Goal: Feedback & Contribution: Contribute content

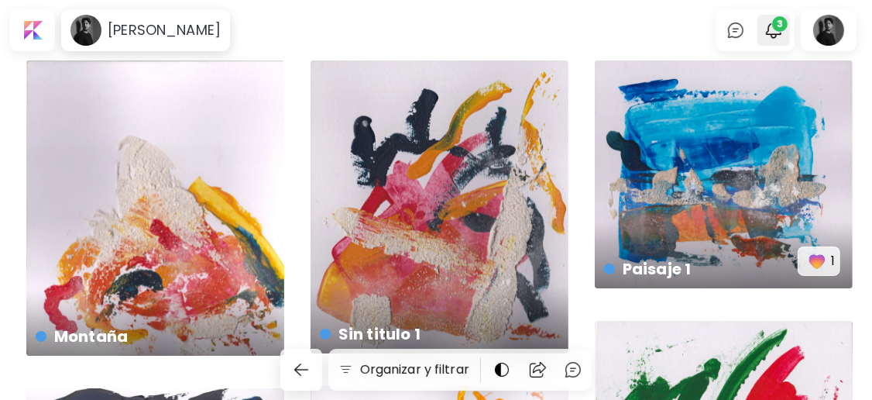
click at [779, 36] on img "button" at bounding box center [773, 30] width 19 height 19
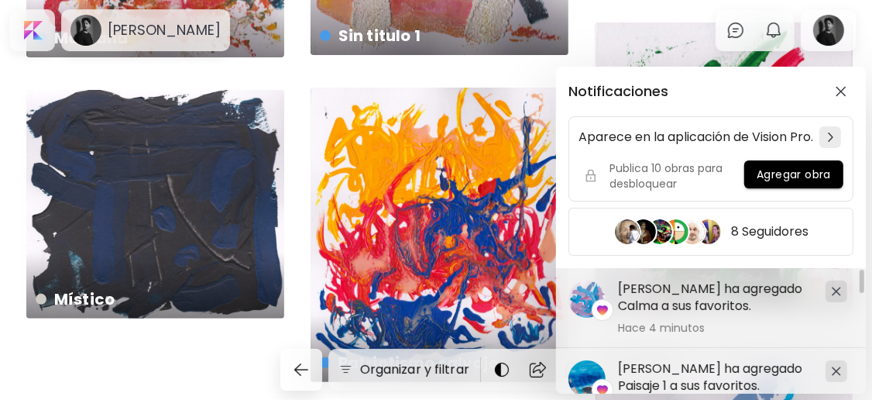
scroll to position [326, 0]
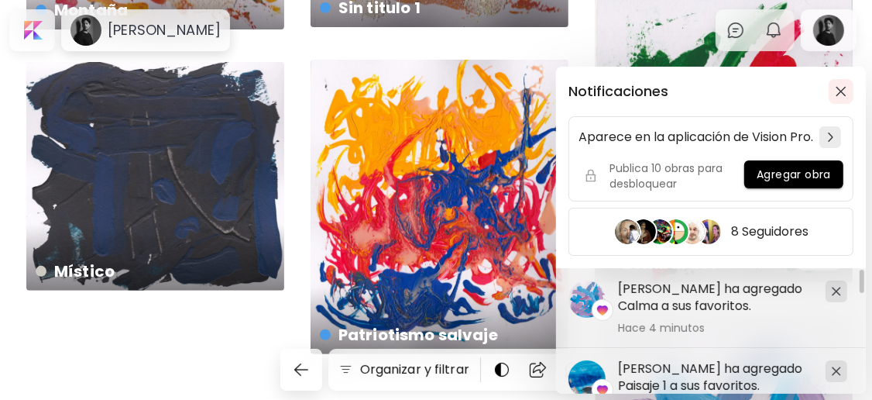
click at [848, 91] on span "button" at bounding box center [841, 91] width 17 height 11
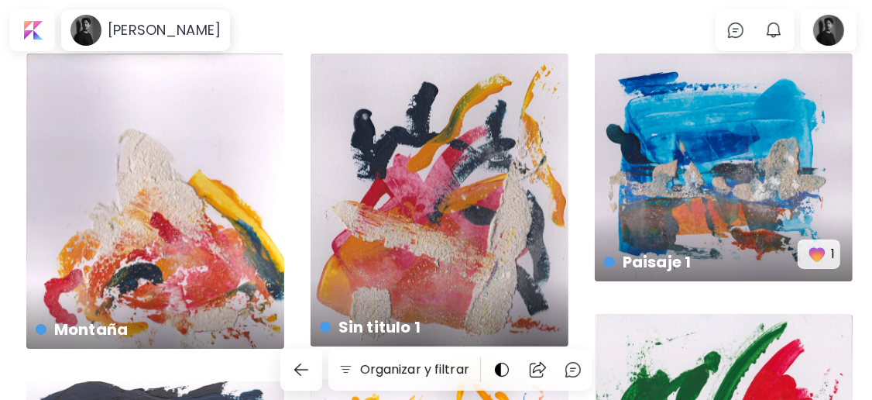
scroll to position [3, 0]
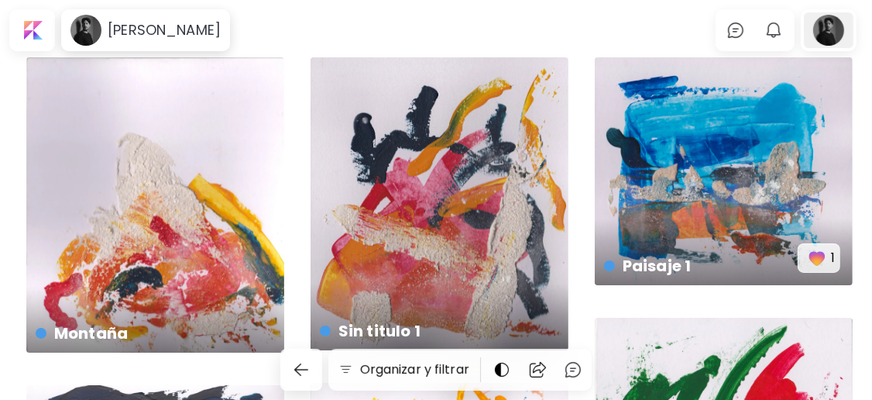
click at [833, 24] on div at bounding box center [829, 30] width 50 height 36
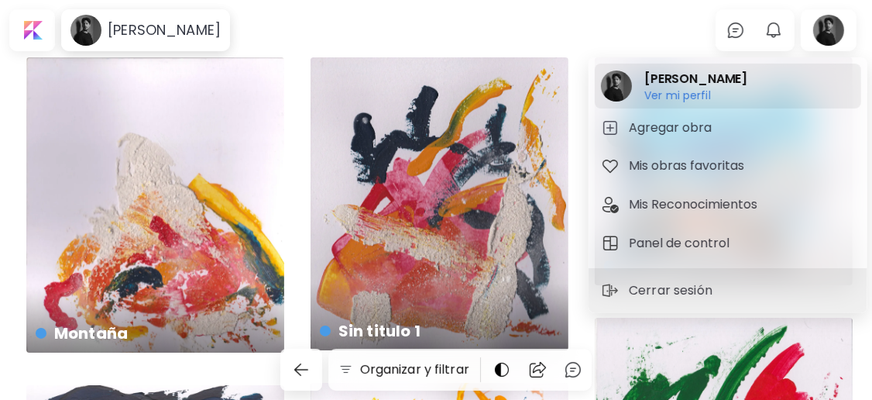
click at [679, 83] on h2 "[PERSON_NAME]" at bounding box center [695, 79] width 103 height 19
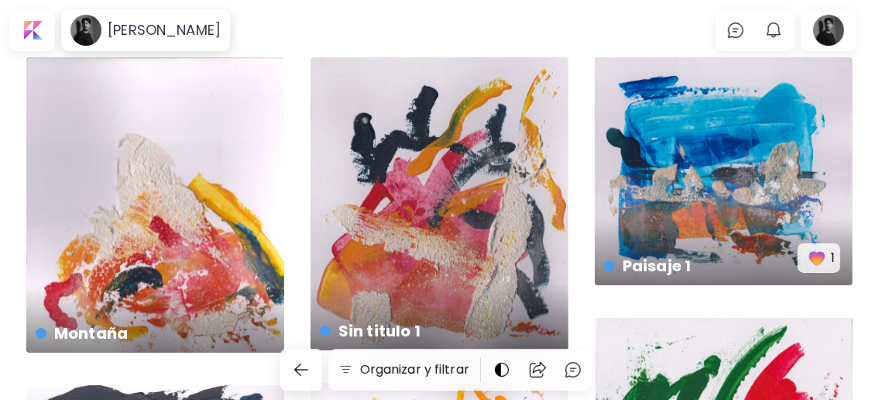
scroll to position [0, 0]
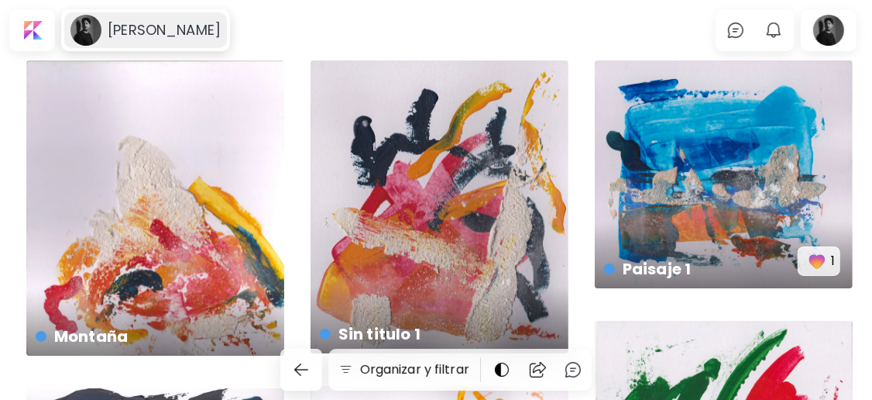
click at [157, 36] on h6 "[PERSON_NAME]" at bounding box center [164, 30] width 113 height 19
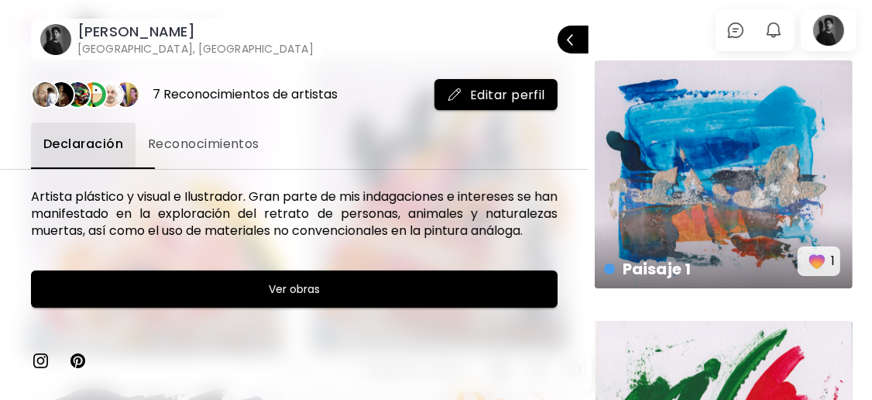
click at [128, 49] on h6 "[GEOGRAPHIC_DATA], [GEOGRAPHIC_DATA]" at bounding box center [195, 48] width 236 height 15
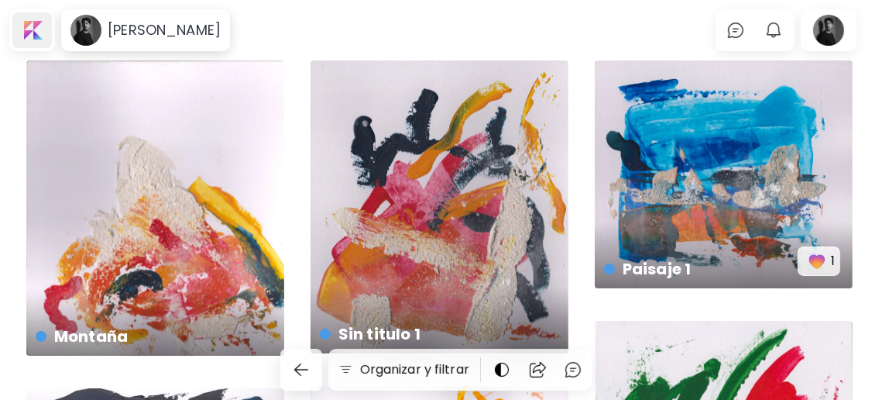
click at [39, 35] on div at bounding box center [31, 30] width 39 height 36
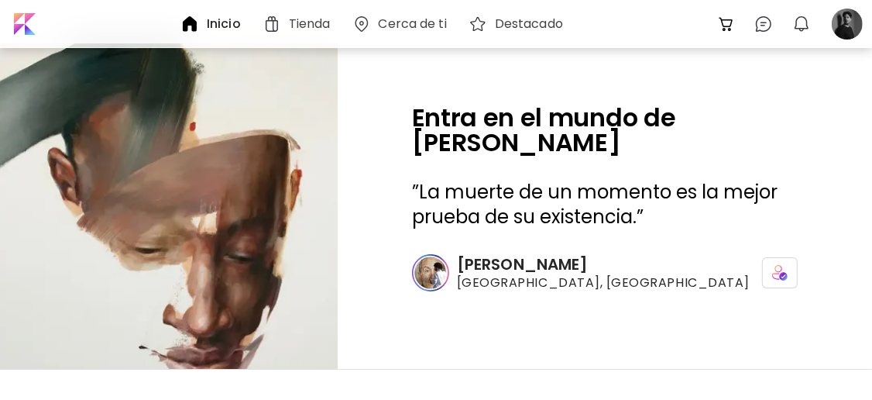
click at [414, 28] on h6 "Cerca de ti" at bounding box center [413, 24] width 68 height 12
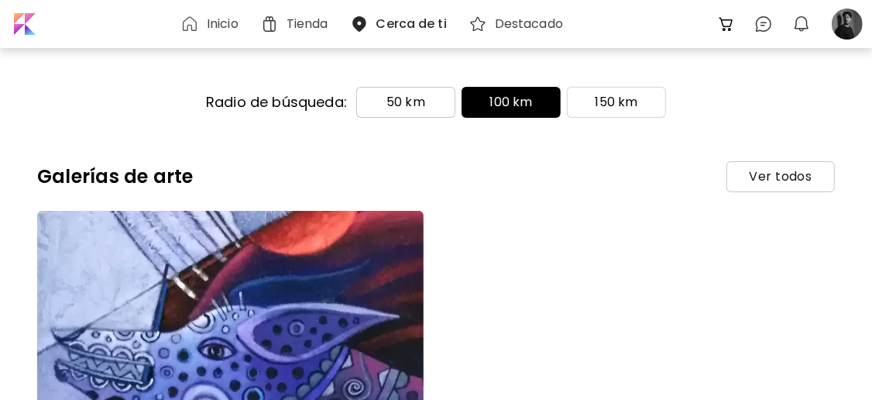
click at [415, 106] on p "50 km" at bounding box center [405, 102] width 39 height 19
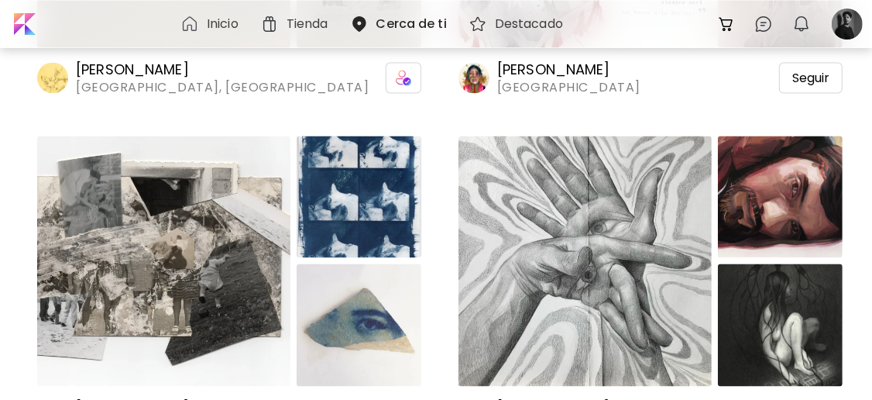
scroll to position [1859, 0]
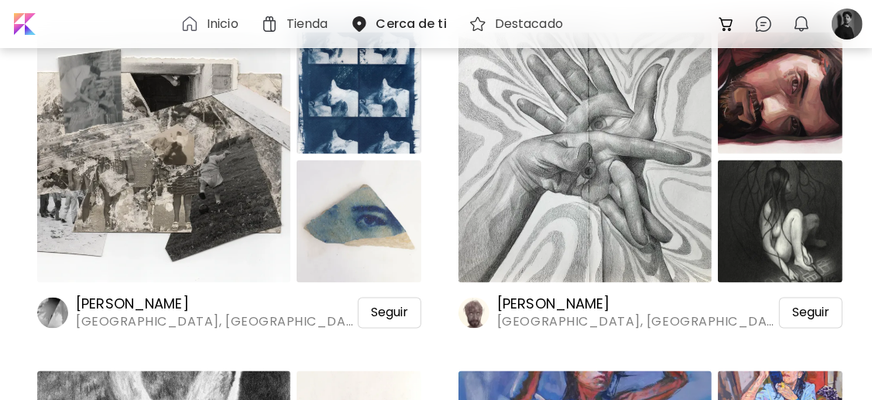
click at [139, 169] on img at bounding box center [163, 158] width 253 height 250
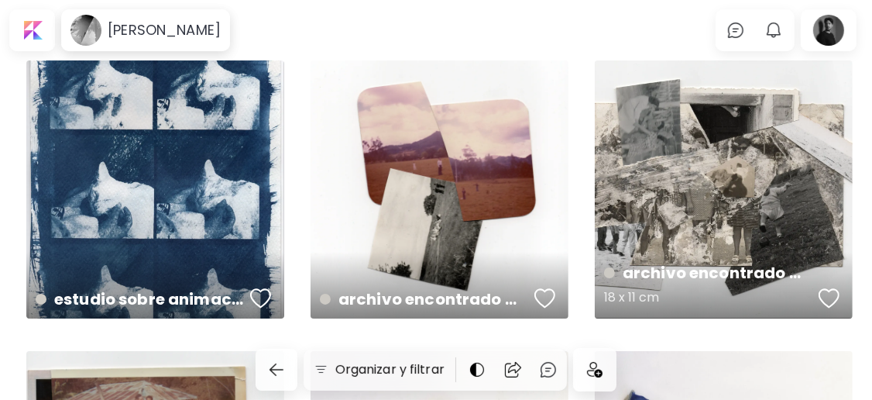
click at [682, 204] on div "archivo encontrado #007 18 x 11 cm" at bounding box center [724, 189] width 258 height 258
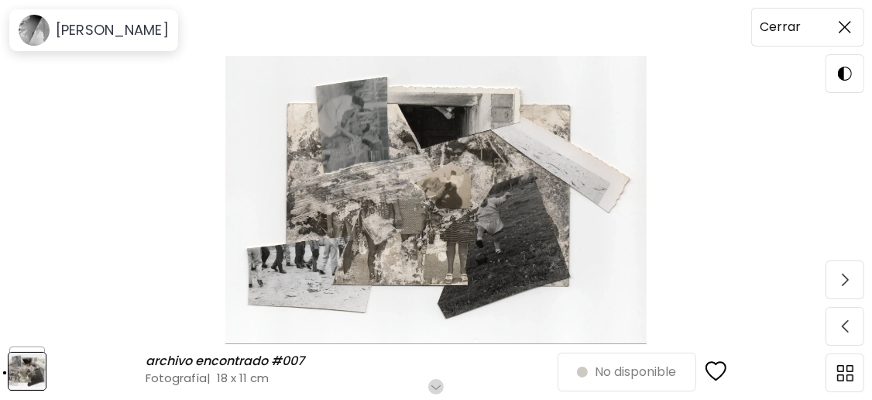
click at [844, 24] on img at bounding box center [845, 27] width 12 height 12
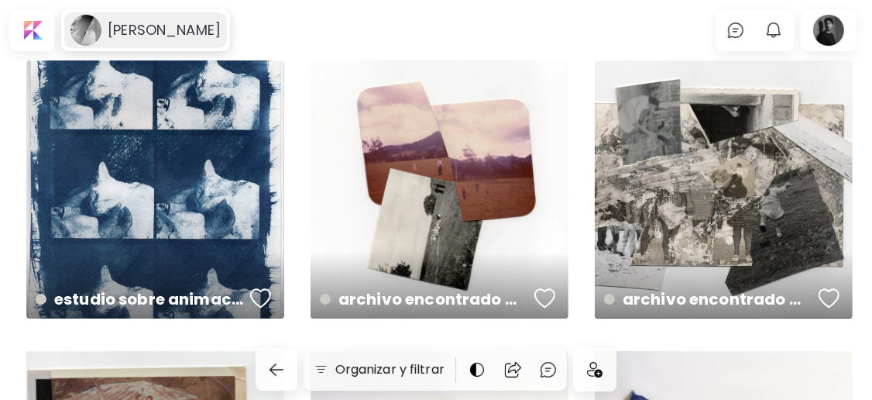
click at [193, 30] on h6 "[PERSON_NAME]" at bounding box center [164, 30] width 113 height 19
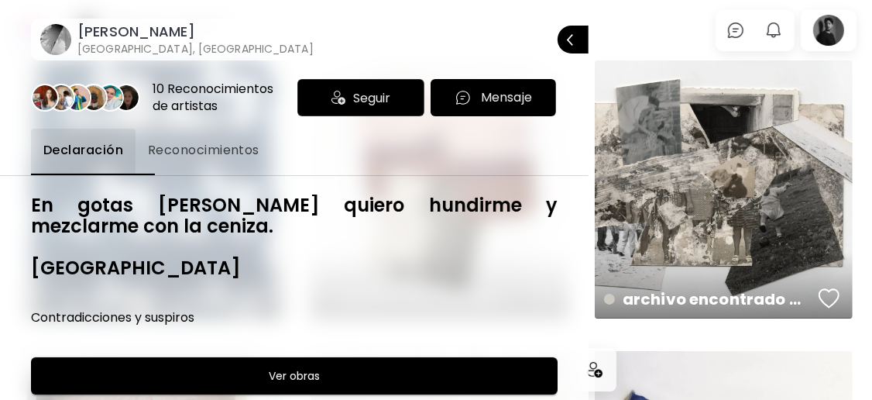
click at [239, 154] on span "Reconocimientos" at bounding box center [204, 150] width 112 height 19
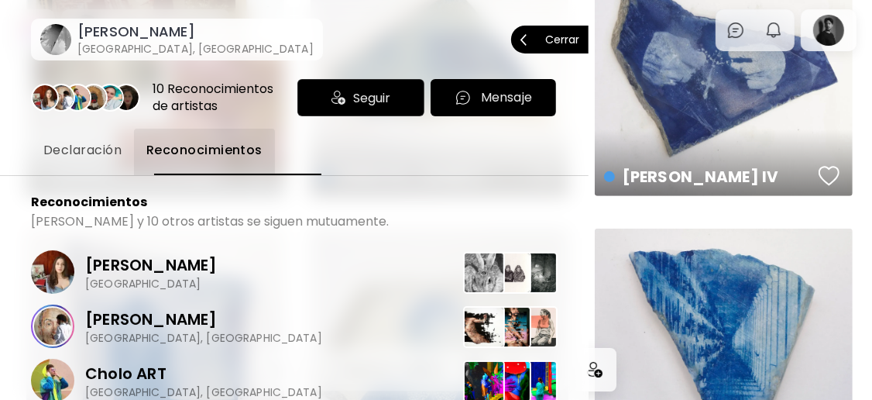
click at [558, 36] on p "Cerrar" at bounding box center [562, 39] width 34 height 11
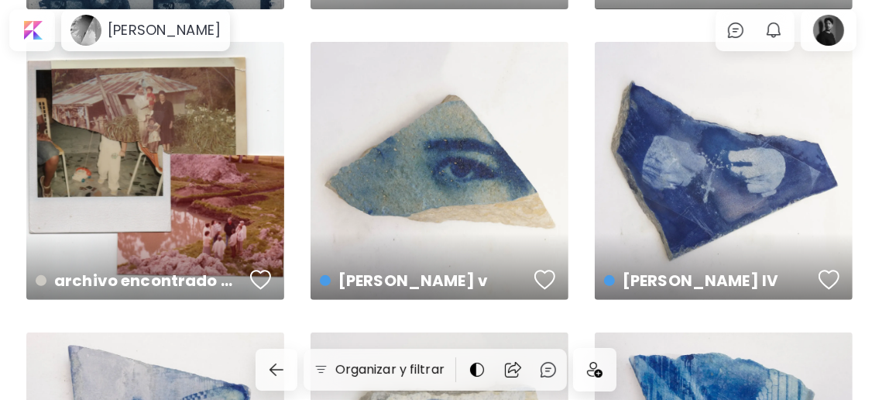
scroll to position [619, 0]
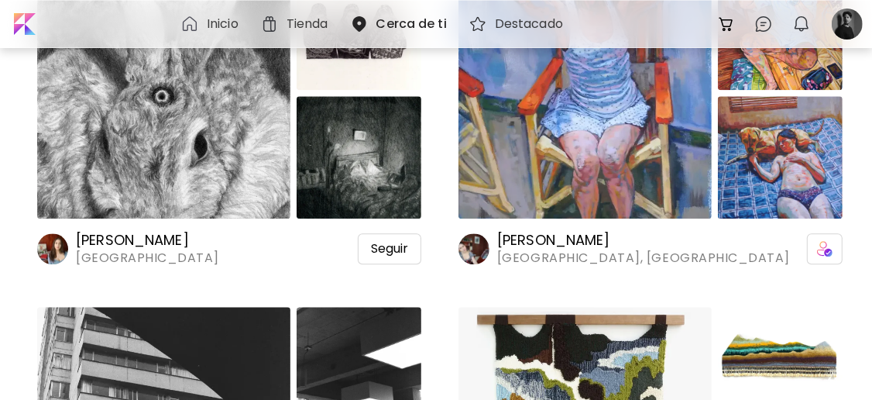
scroll to position [2272, 0]
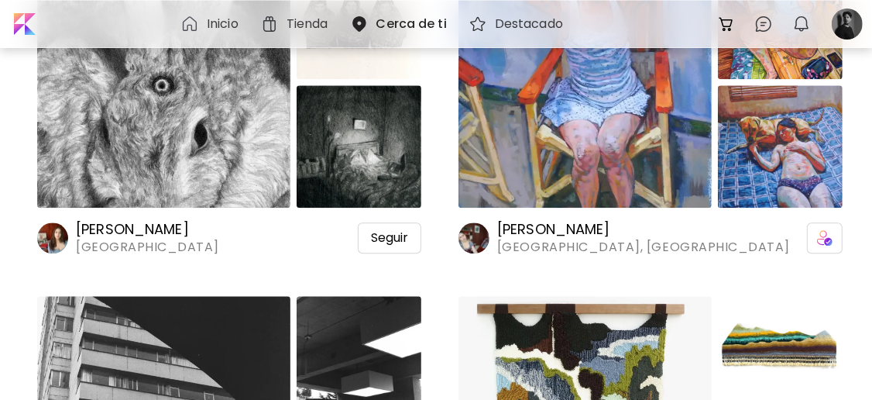
click at [206, 232] on h6 "[PERSON_NAME]" at bounding box center [147, 229] width 143 height 19
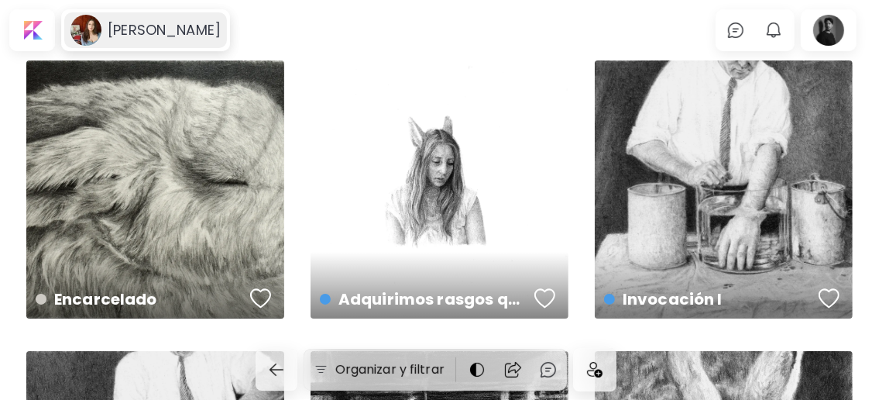
click at [220, 28] on h6 "[PERSON_NAME]" at bounding box center [164, 30] width 113 height 19
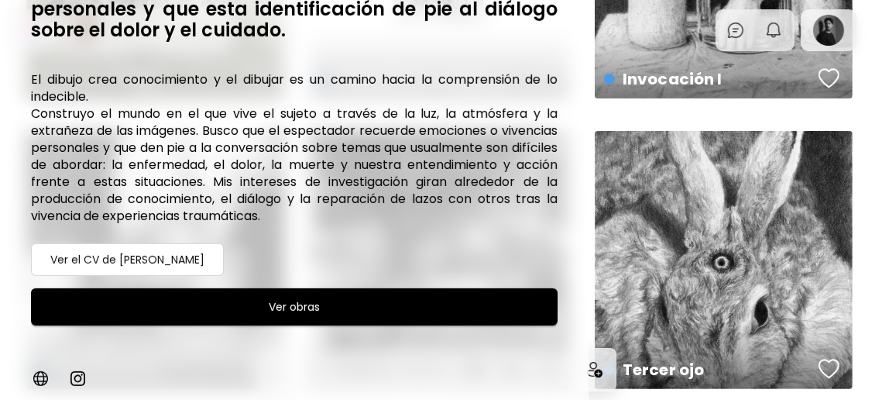
scroll to position [309, 0]
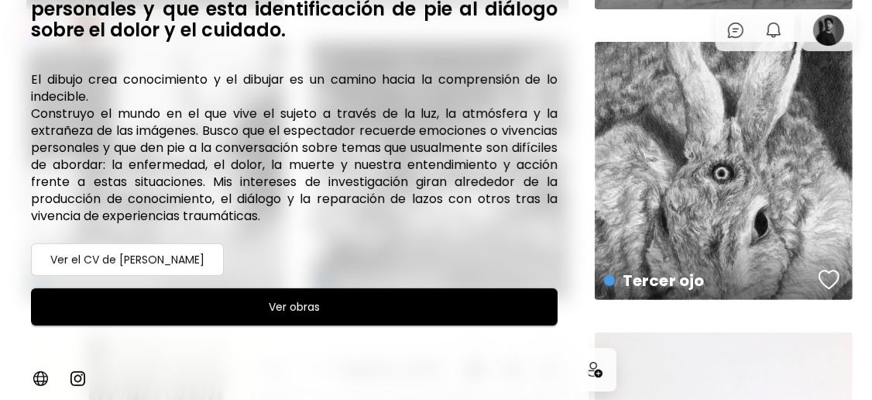
click at [864, 28] on div at bounding box center [436, 200] width 872 height 400
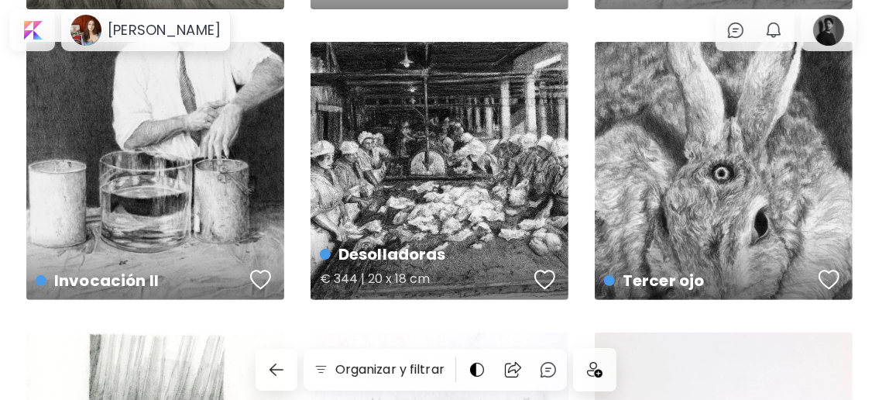
scroll to position [0, 0]
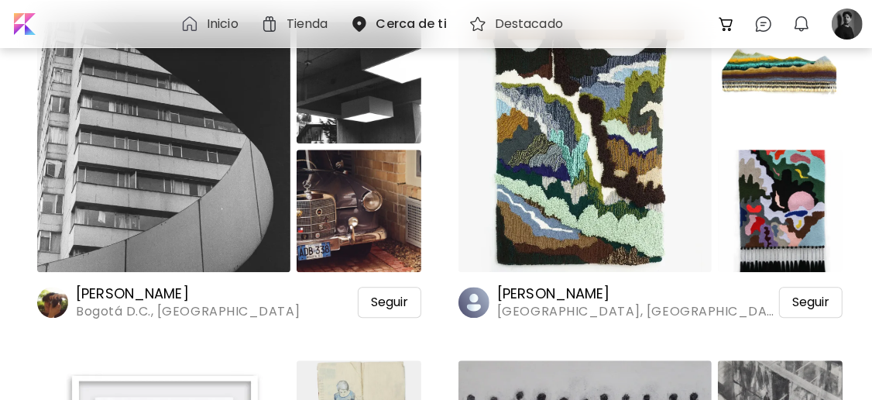
scroll to position [2581, 0]
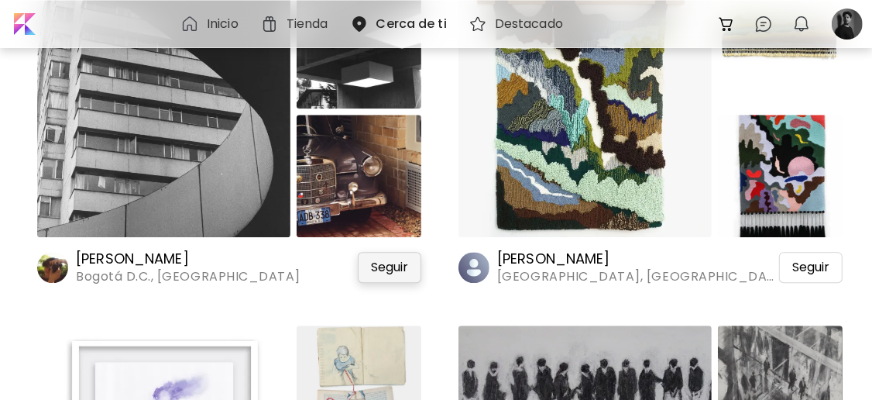
click at [397, 261] on span "Seguir" at bounding box center [389, 266] width 37 height 15
drag, startPoint x: 823, startPoint y: 263, endPoint x: 750, endPoint y: 250, distance: 74.6
click at [823, 263] on span "Seguir" at bounding box center [810, 266] width 37 height 15
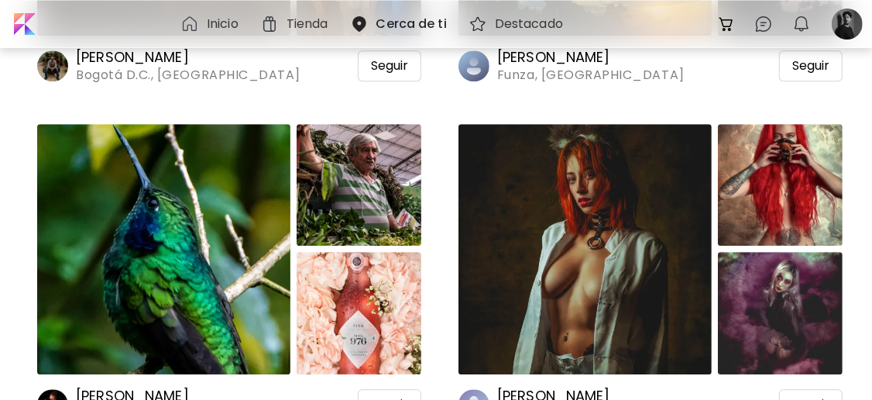
scroll to position [6609, 0]
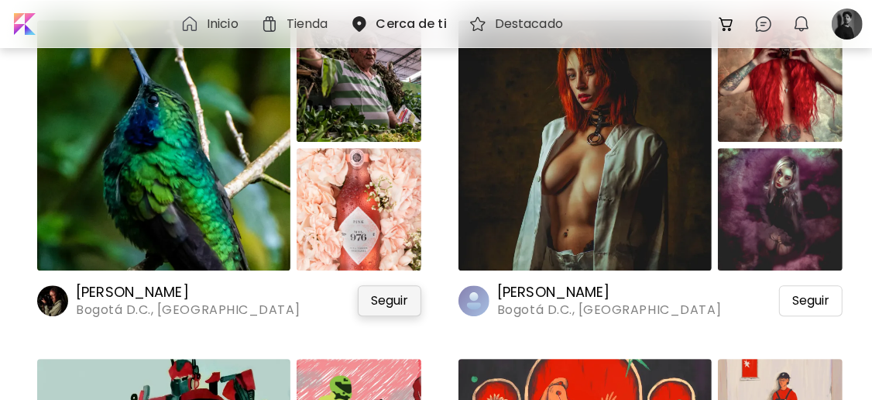
click at [400, 298] on span "Seguir" at bounding box center [389, 300] width 37 height 15
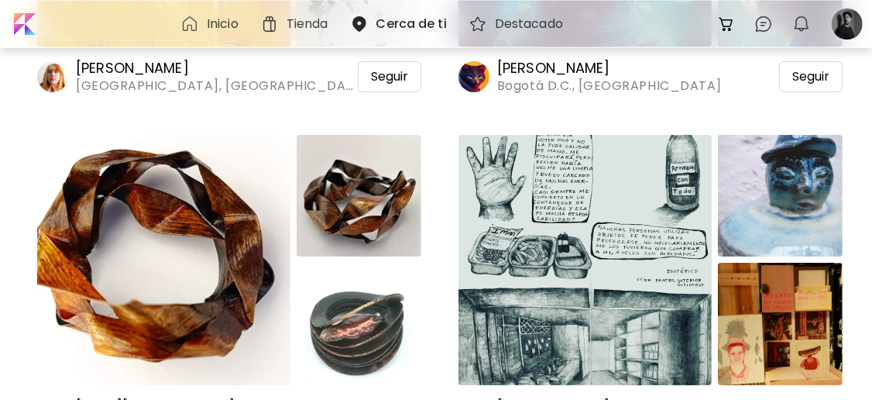
scroll to position [7538, 0]
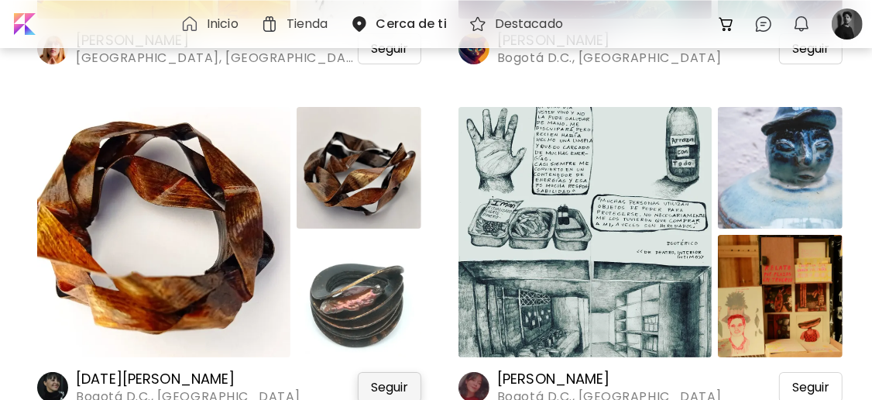
click at [400, 372] on div "Seguir" at bounding box center [390, 387] width 64 height 31
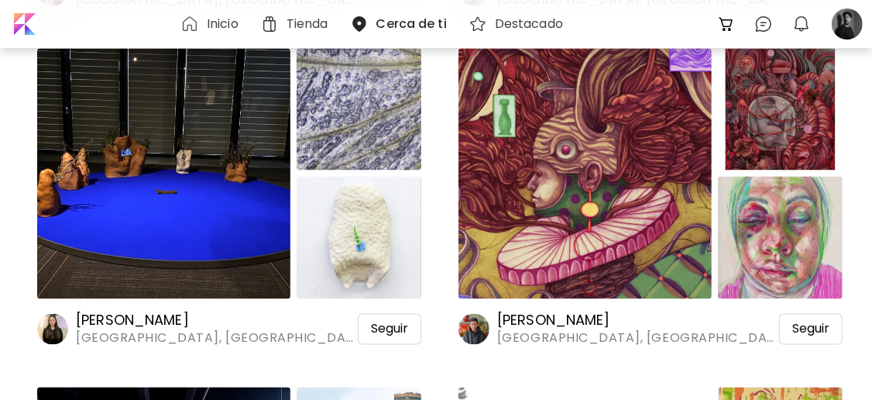
scroll to position [13114, 0]
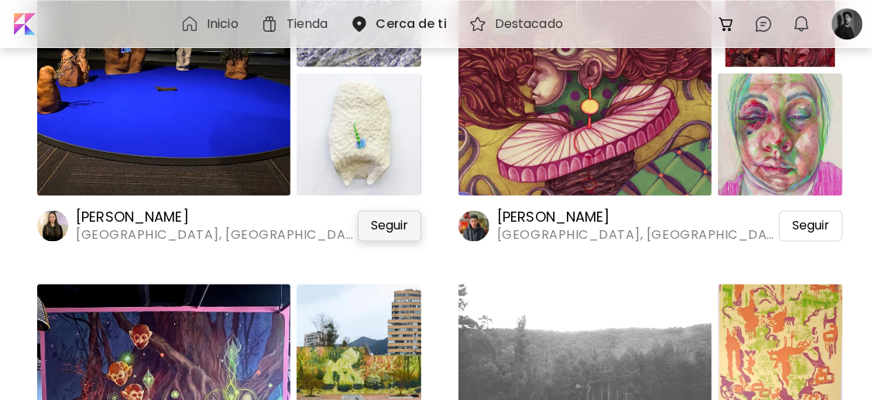
click at [402, 226] on span "Seguir" at bounding box center [389, 225] width 37 height 15
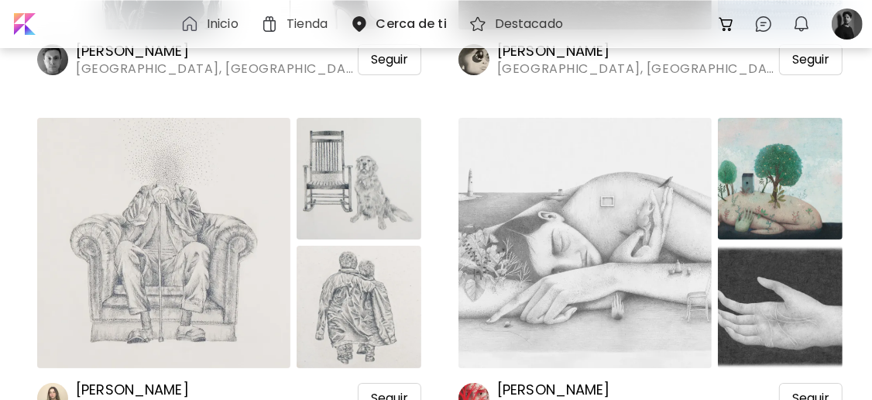
scroll to position [14766, 0]
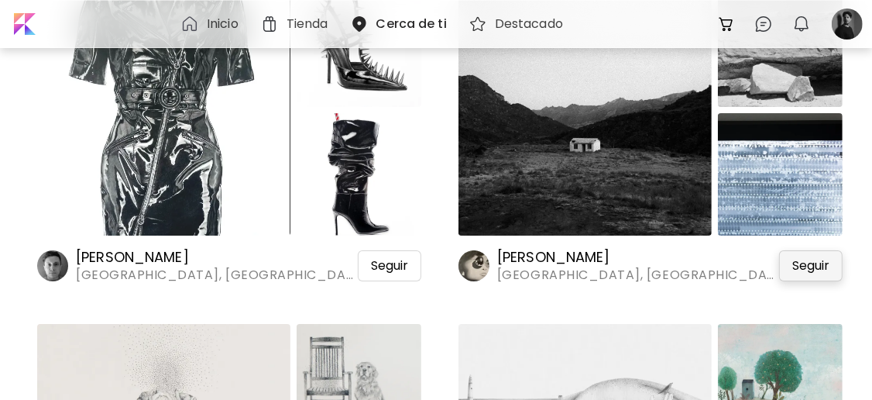
click at [809, 261] on span "Seguir" at bounding box center [810, 265] width 37 height 15
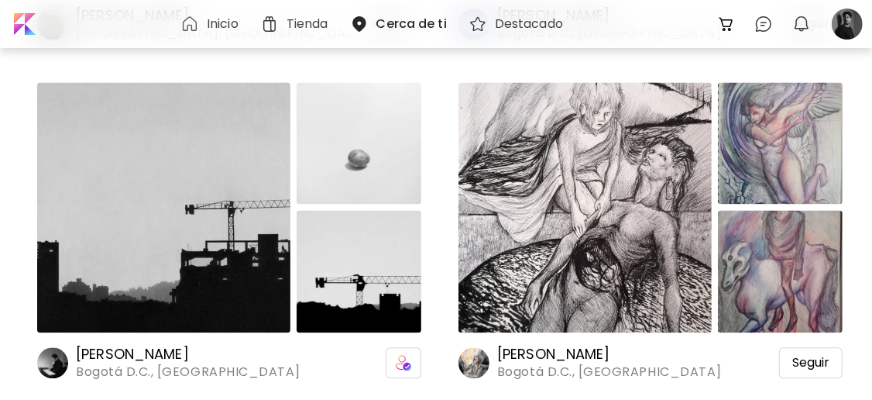
scroll to position [17141, 0]
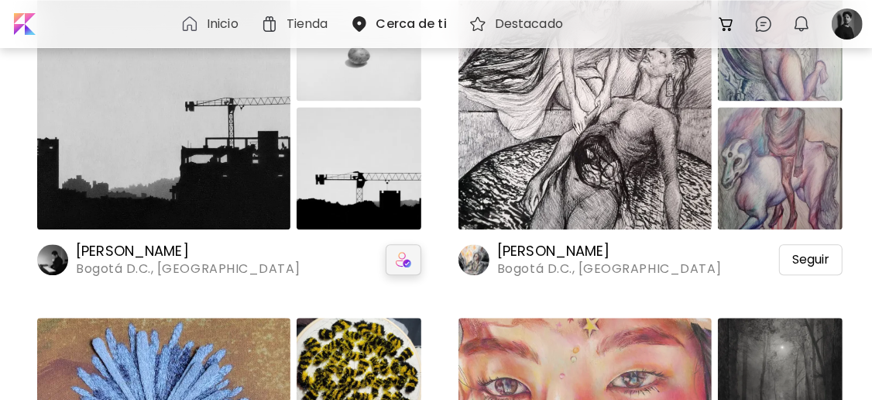
click at [409, 260] on img at bounding box center [403, 259] width 15 height 15
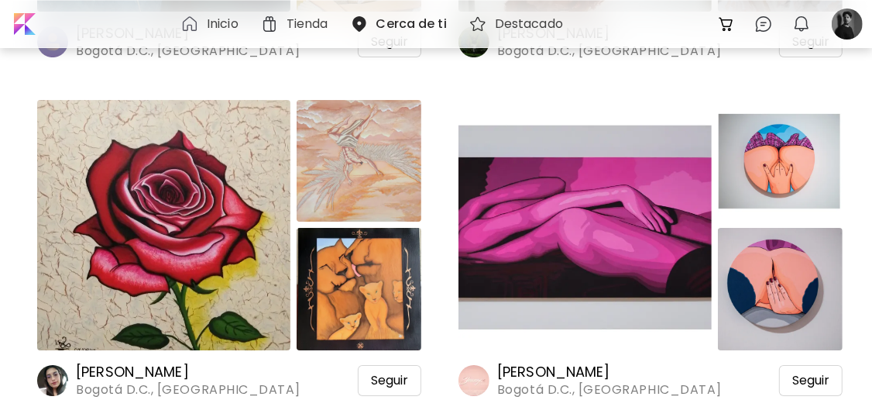
scroll to position [40684, 0]
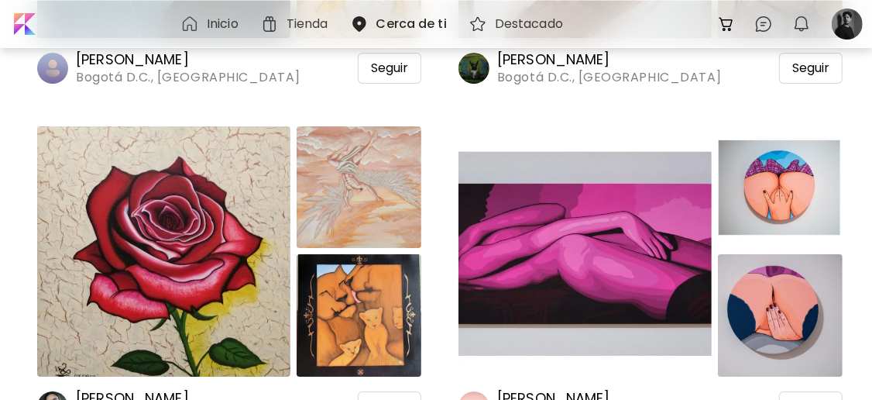
click at [656, 218] on img at bounding box center [584, 251] width 253 height 250
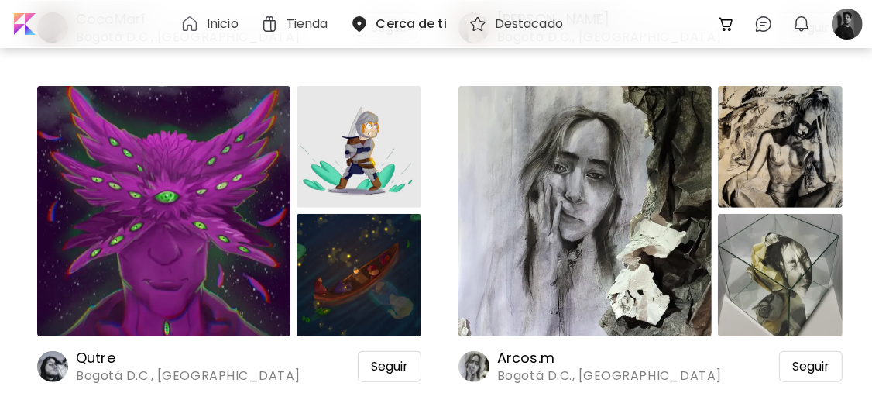
scroll to position [45227, 0]
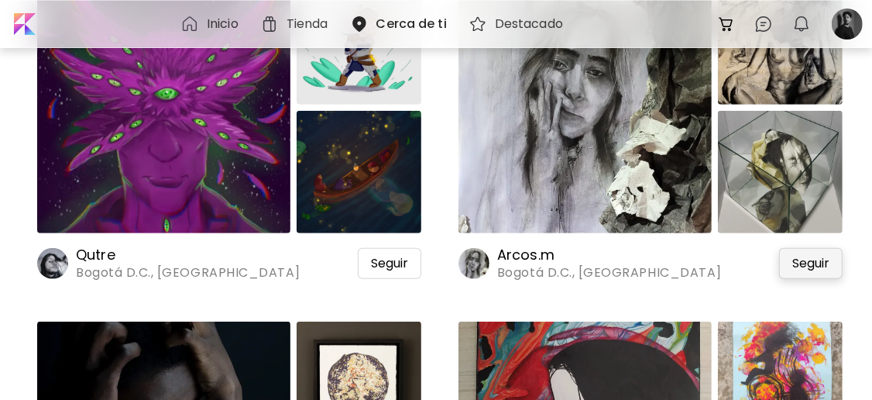
click at [818, 262] on span "Seguir" at bounding box center [810, 263] width 37 height 15
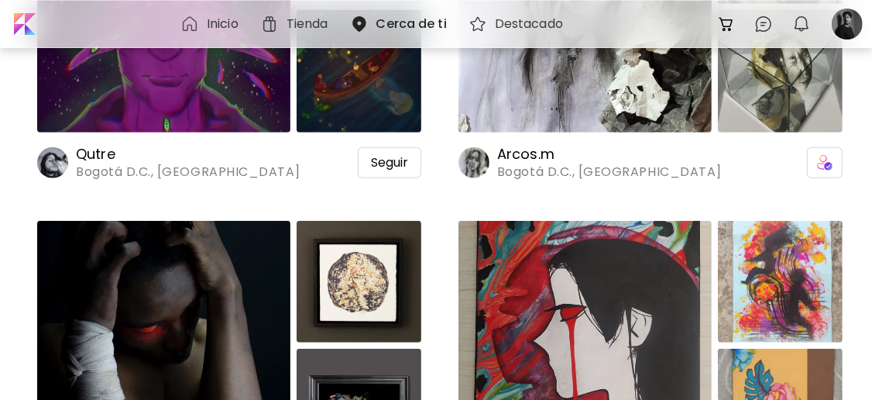
scroll to position [45280, 0]
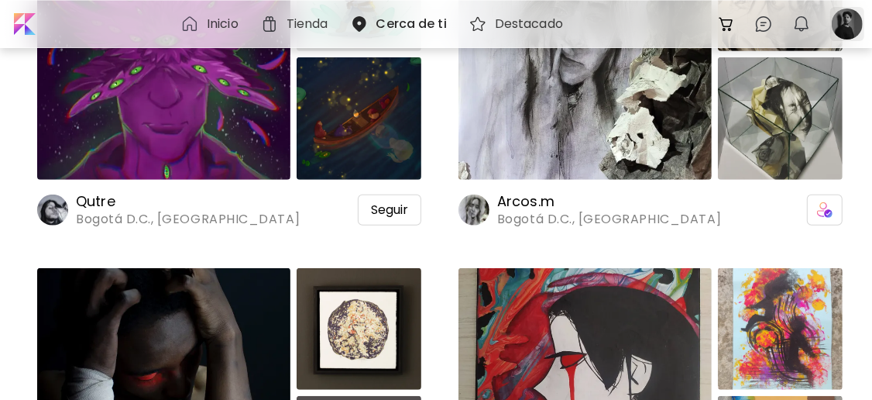
click at [848, 20] on div at bounding box center [847, 24] width 34 height 34
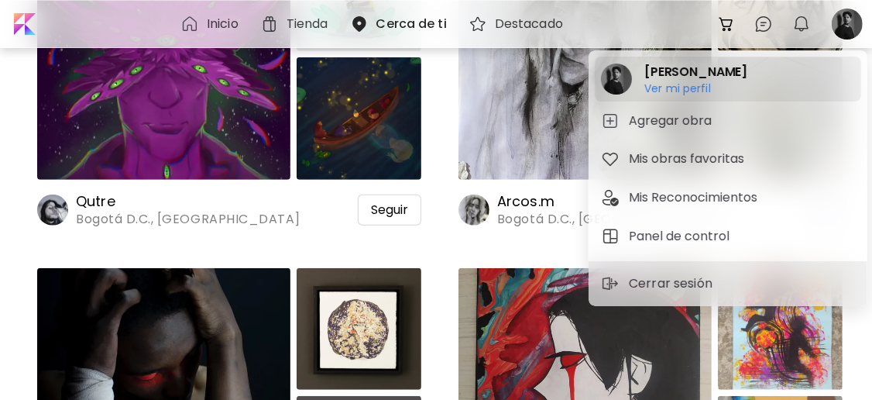
click at [750, 74] on div "[PERSON_NAME] Ver mi perfil Ver mi perfil" at bounding box center [728, 79] width 266 height 45
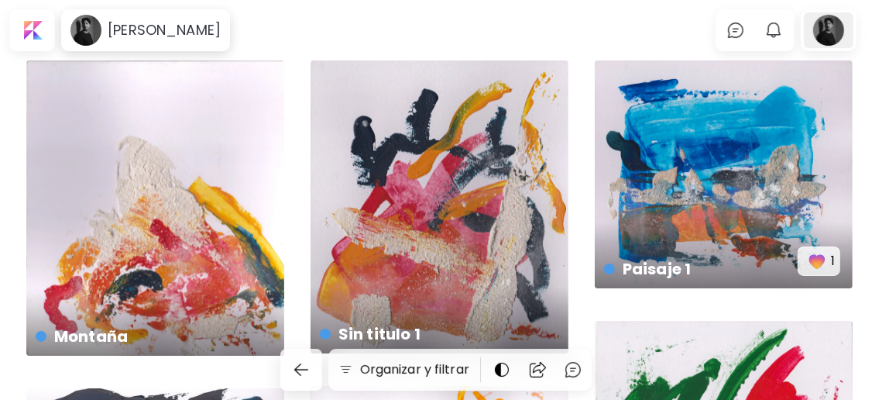
click at [826, 26] on div at bounding box center [829, 30] width 50 height 36
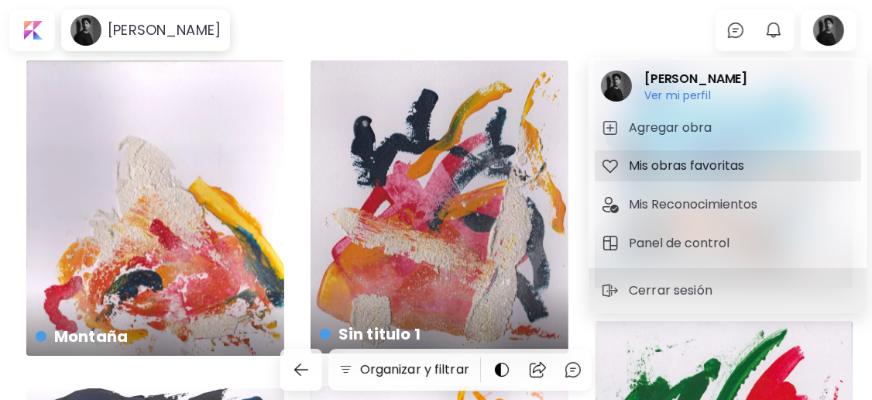
click at [716, 168] on h5 "Mis obras favoritas" at bounding box center [689, 165] width 120 height 19
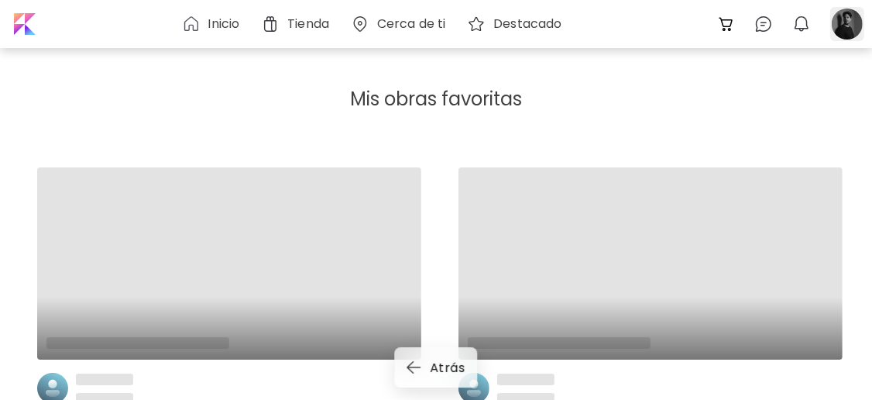
click at [859, 21] on div at bounding box center [847, 24] width 34 height 34
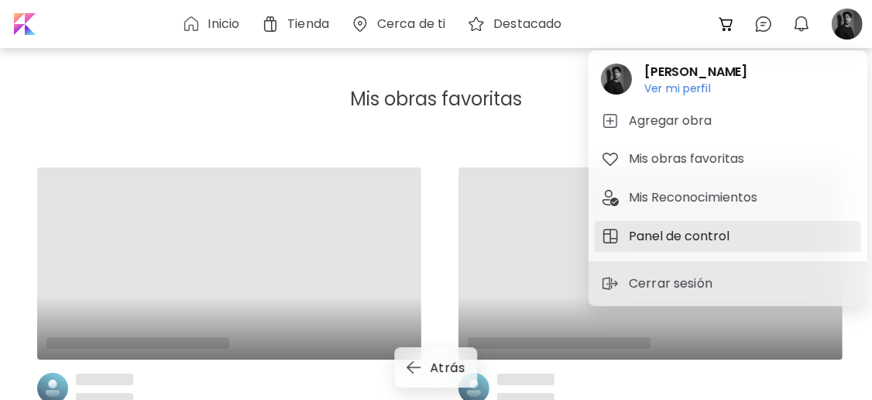
click at [666, 238] on h5 "Panel de control" at bounding box center [681, 236] width 105 height 19
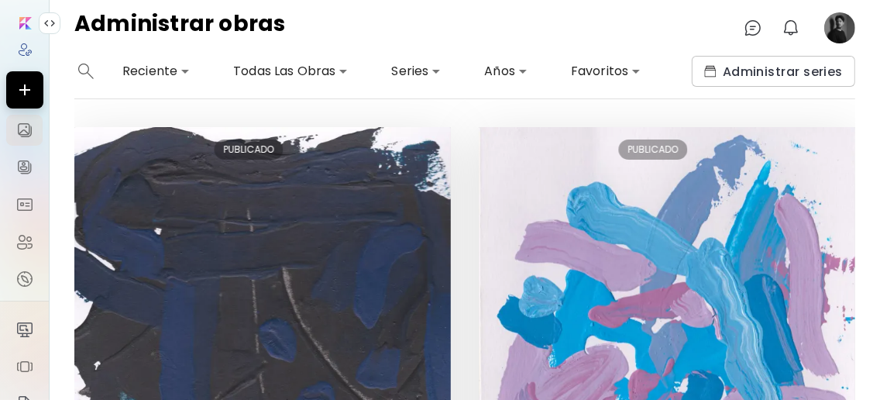
click at [666, 78] on body "**********" at bounding box center [440, 200] width 880 height 400
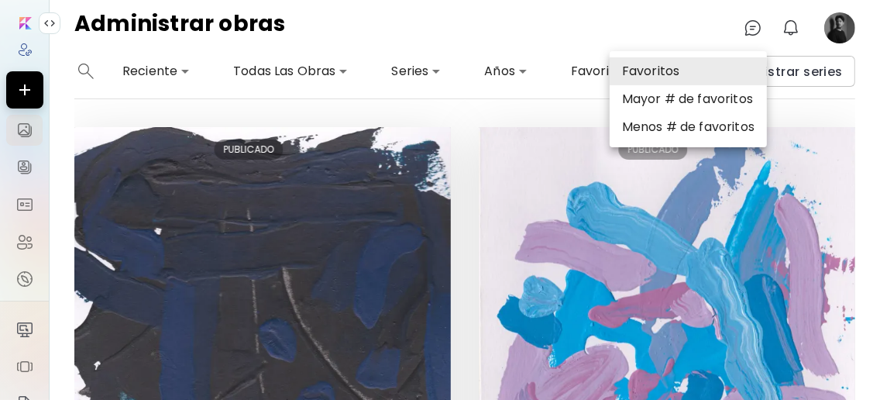
click at [18, 127] on div at bounding box center [440, 200] width 880 height 400
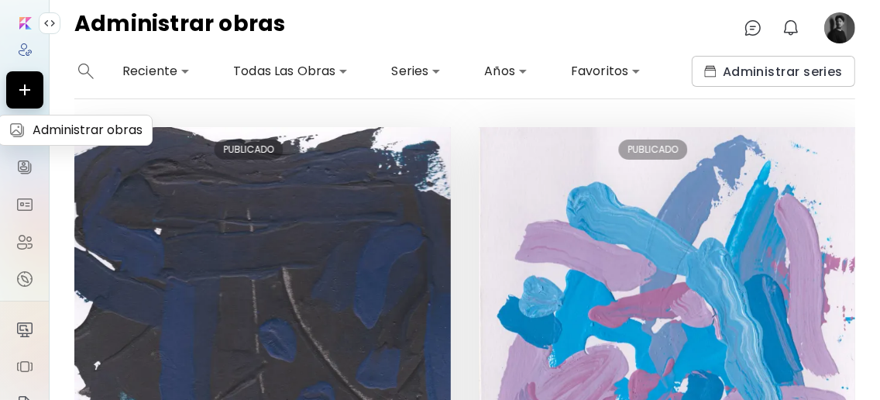
click at [18, 127] on img at bounding box center [24, 130] width 19 height 19
click at [839, 33] on image at bounding box center [839, 27] width 31 height 31
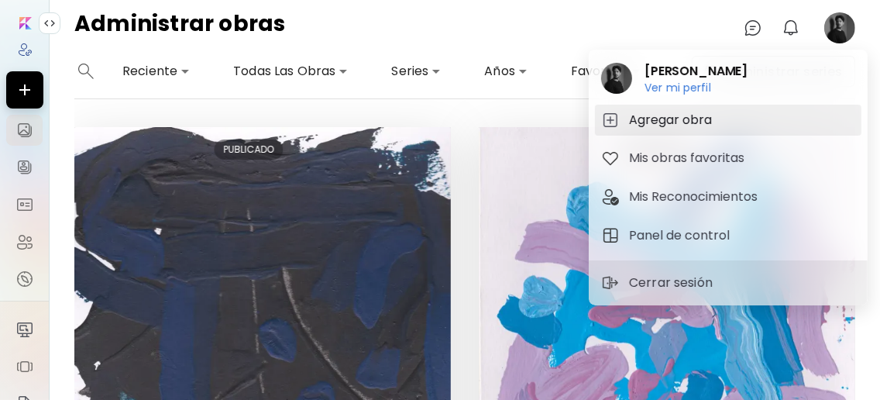
click at [688, 123] on h5 "Agregar obra" at bounding box center [673, 120] width 88 height 19
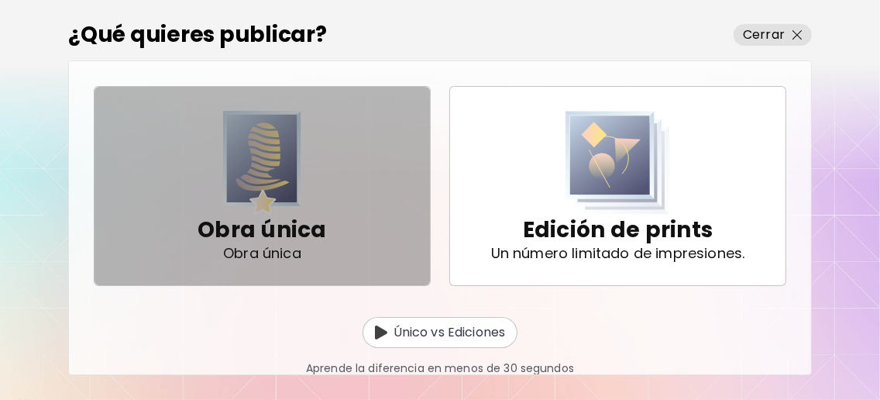
click at [302, 181] on div "Obra única Obra única" at bounding box center [261, 186] width 129 height 130
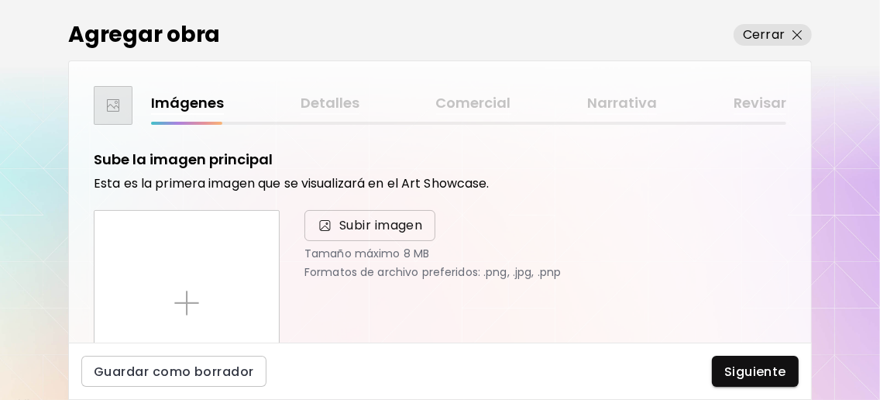
click at [347, 224] on span "Subir imagen" at bounding box center [381, 225] width 84 height 19
click at [0, 0] on input "Subir imagen" at bounding box center [0, 0] width 0 height 0
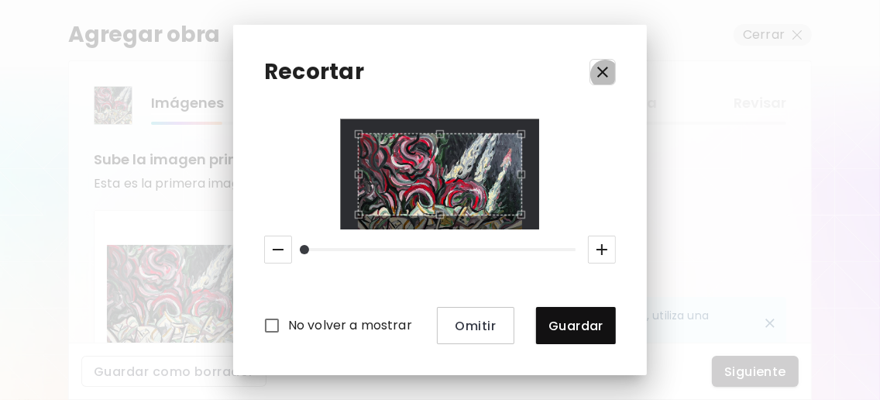
click at [608, 70] on icon "button" at bounding box center [602, 72] width 11 height 11
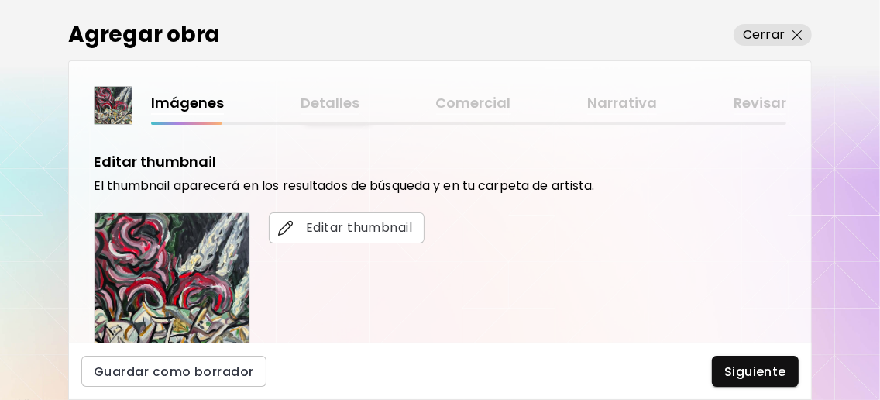
scroll to position [619, 0]
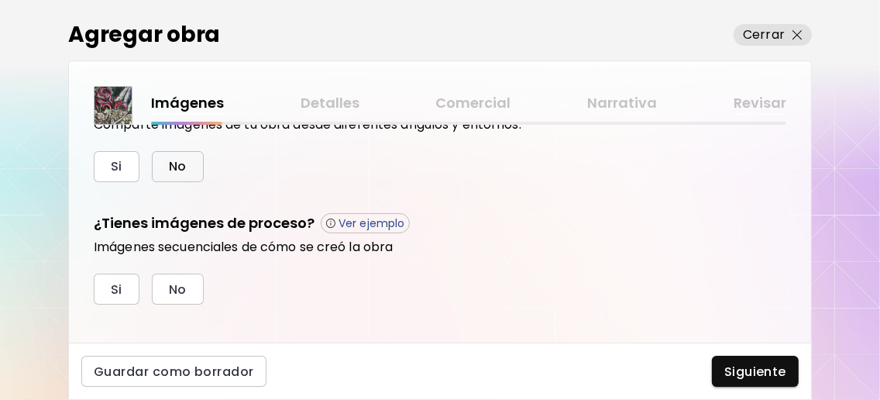
click at [176, 174] on span "No" at bounding box center [178, 166] width 18 height 16
click at [190, 304] on button "No" at bounding box center [178, 288] width 52 height 31
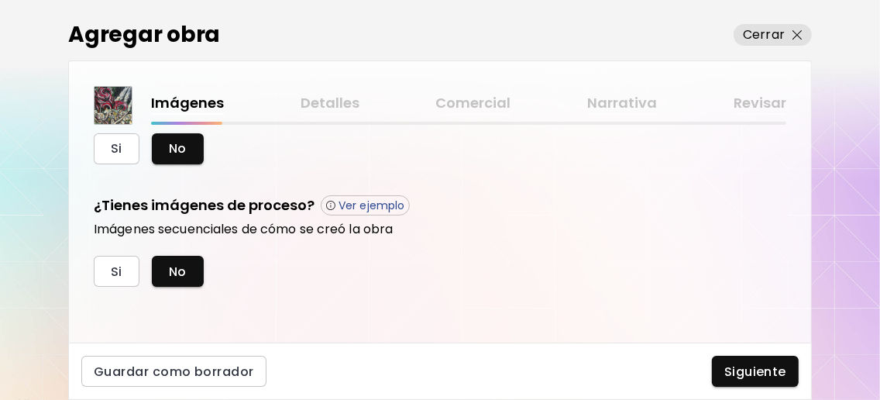
scroll to position [657, 0]
click at [754, 363] on span "Siguiente" at bounding box center [755, 371] width 62 height 16
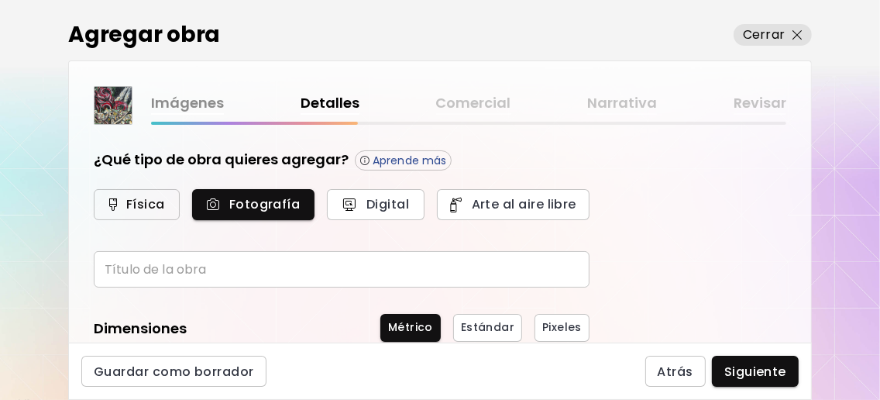
click at [162, 202] on span "Física" at bounding box center [137, 204] width 52 height 16
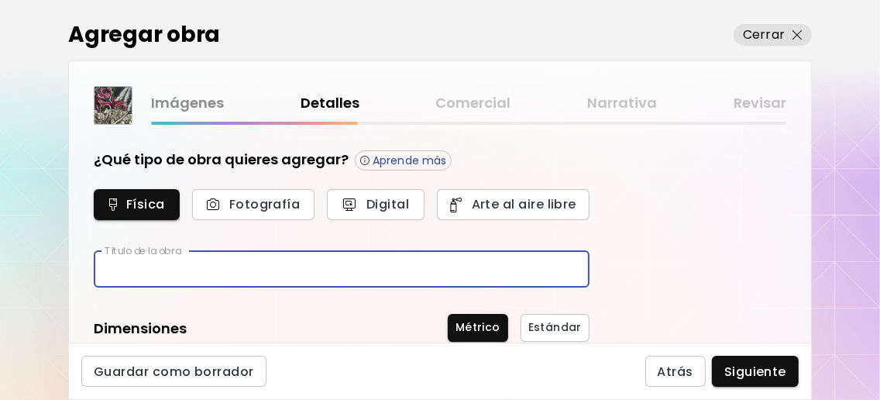
click at [248, 267] on input "text" at bounding box center [342, 269] width 496 height 36
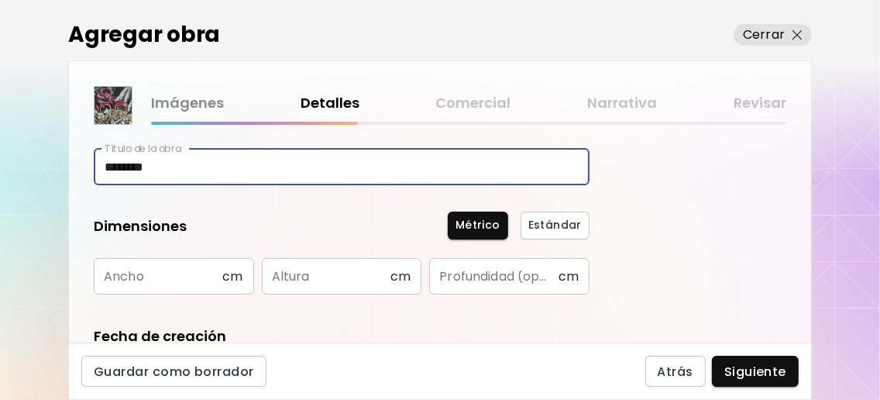
scroll to position [206, 0]
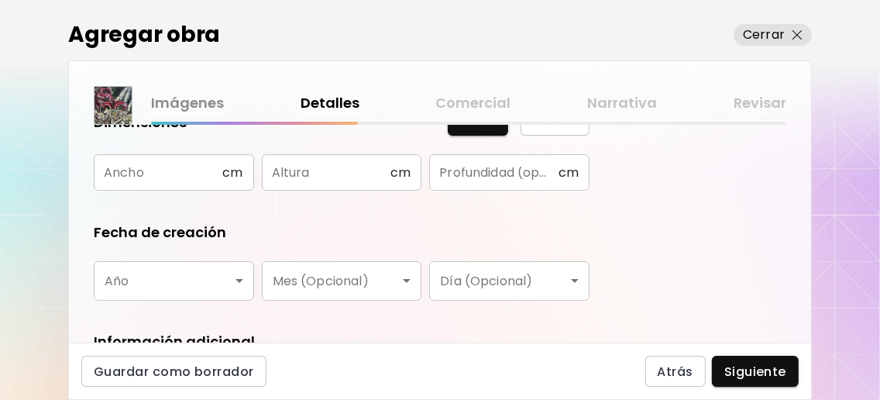
type input "********"
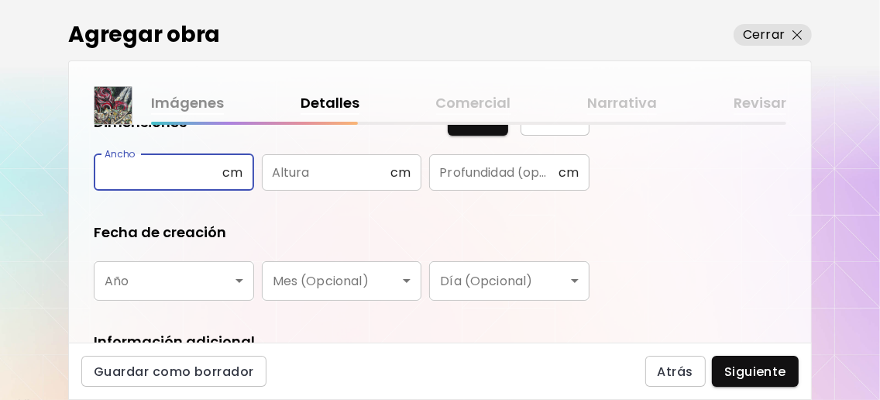
click at [143, 173] on input "text" at bounding box center [158, 172] width 129 height 36
type input "**"
click at [351, 181] on input "text" at bounding box center [326, 172] width 129 height 36
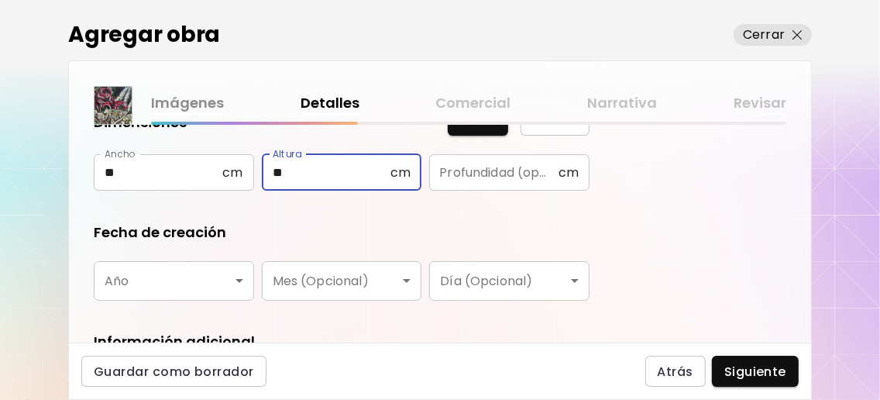
type input "**"
click at [508, 173] on input "text" at bounding box center [493, 172] width 129 height 36
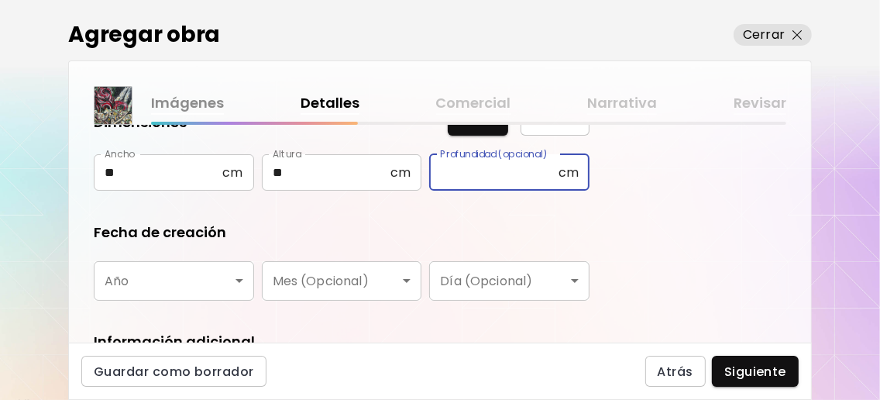
type input "*"
click at [448, 235] on div "Fecha de creación" at bounding box center [342, 232] width 496 height 20
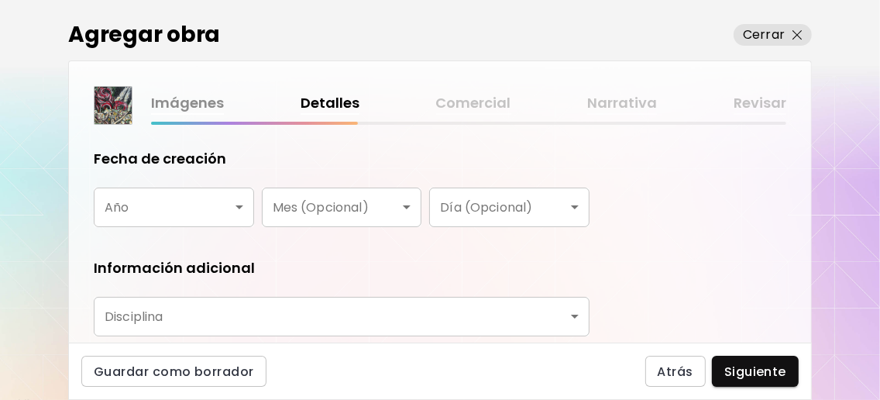
scroll to position [309, 0]
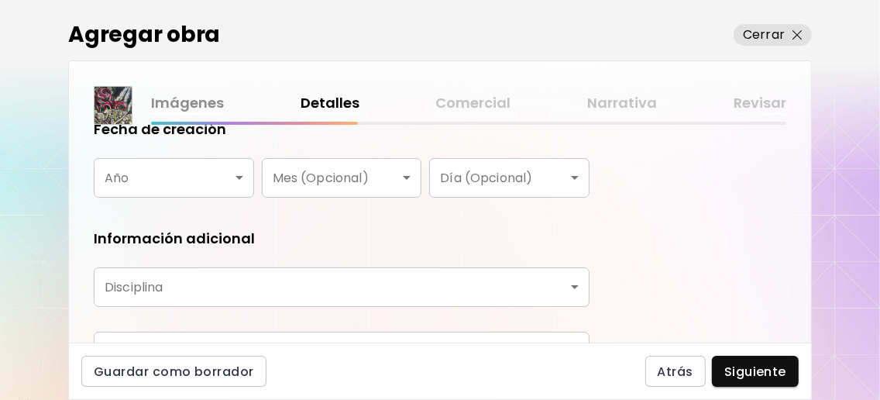
click at [239, 184] on body "0 0 Agregar obra Cerrar Imágenes Detalles Comercial Narrativa Revisar ¿Qué tipo…" at bounding box center [440, 200] width 880 height 400
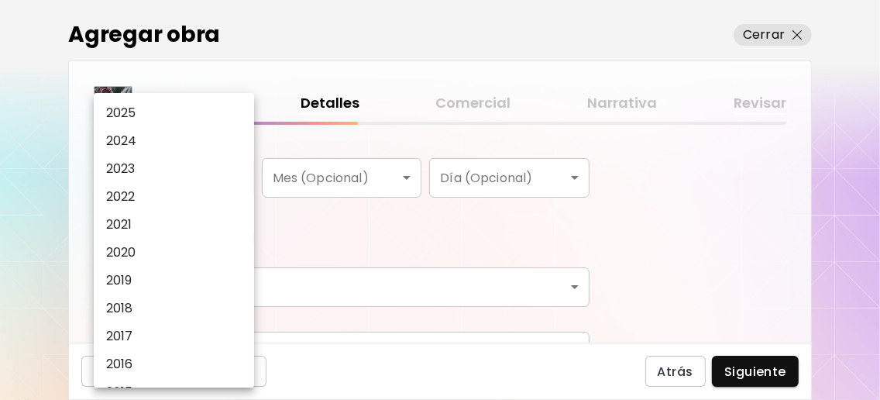
click at [137, 150] on p "2024" at bounding box center [121, 141] width 31 height 19
type input "****"
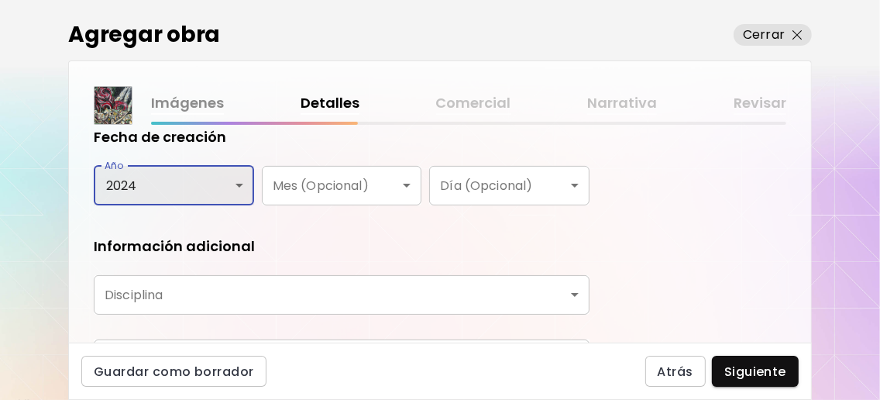
scroll to position [404, 0]
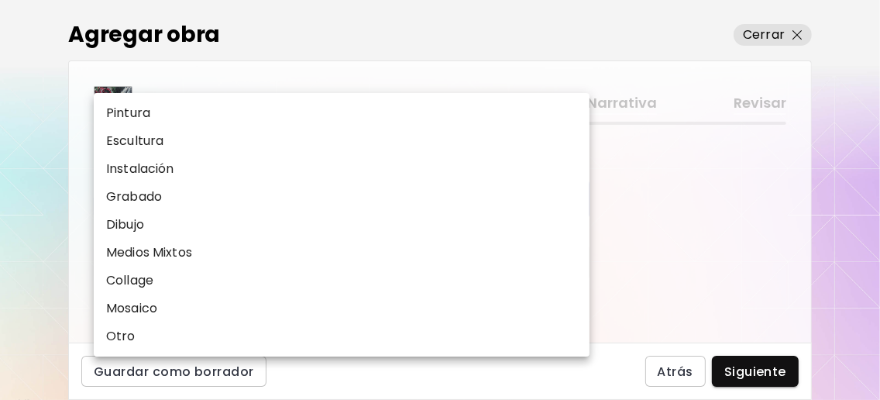
click at [567, 194] on body "0 0 Agregar obra Cerrar Imágenes Detalles Comercial Narrativa Revisar ¿Qué tipo…" at bounding box center [440, 200] width 880 height 400
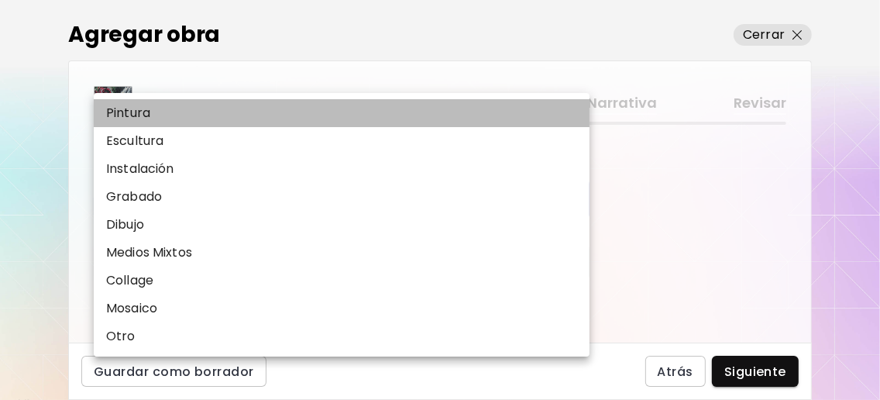
click at [150, 104] on p "Pintura" at bounding box center [128, 113] width 44 height 19
type input "********"
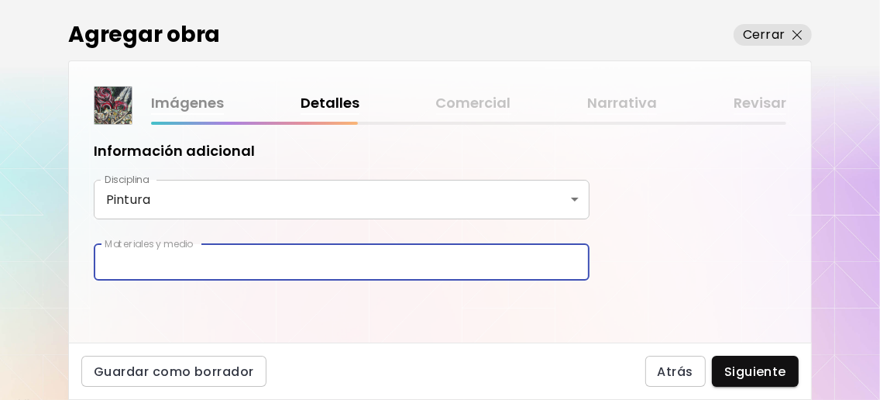
click at [278, 257] on input "text" at bounding box center [342, 262] width 496 height 36
type input "**********"
click at [282, 297] on div "**********" at bounding box center [440, 234] width 742 height 218
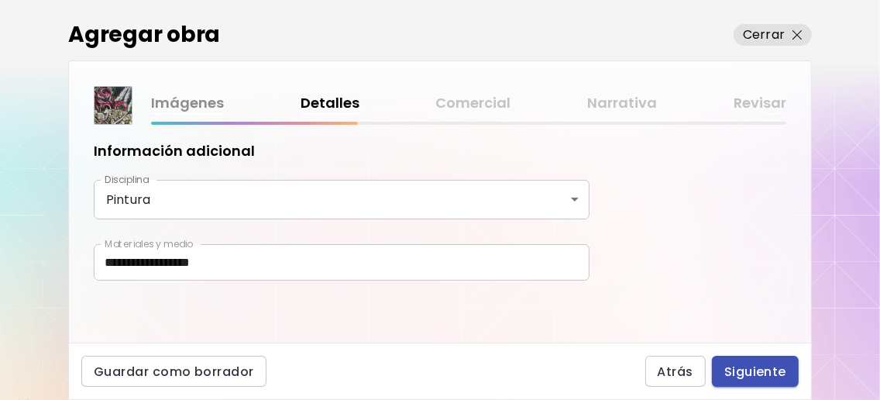
click at [754, 363] on span "Siguiente" at bounding box center [755, 371] width 62 height 16
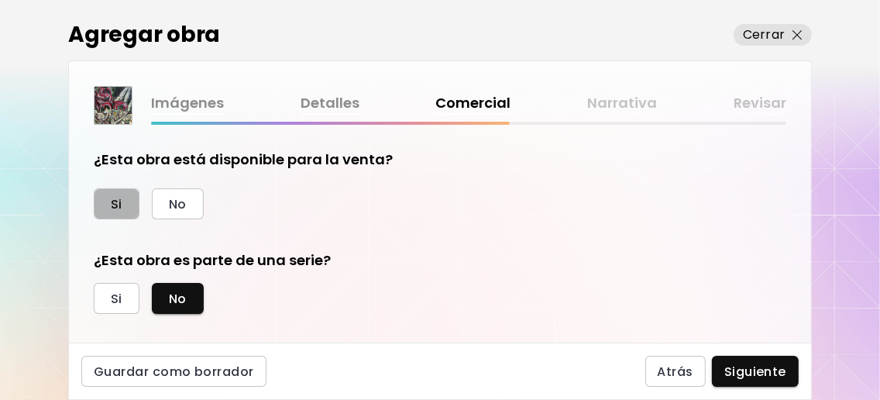
click at [126, 197] on button "Si" at bounding box center [117, 203] width 46 height 31
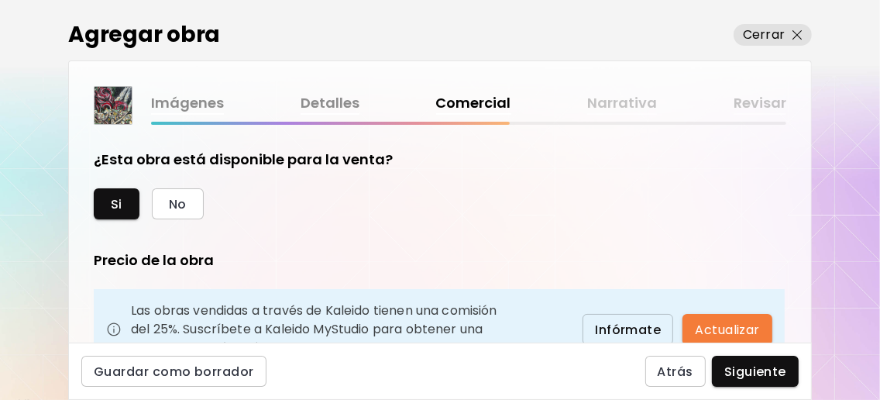
drag, startPoint x: 323, startPoint y: 2, endPoint x: 409, endPoint y: 43, distance: 95.6
click at [409, 43] on div "Agregar obra" at bounding box center [335, 35] width 534 height 33
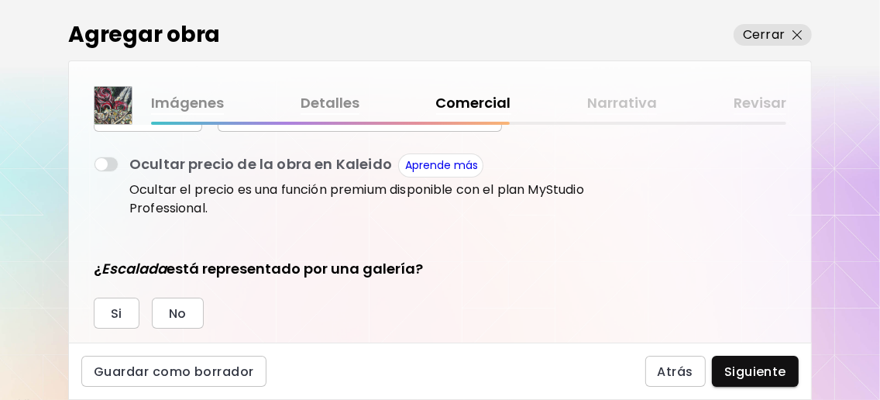
scroll to position [309, 0]
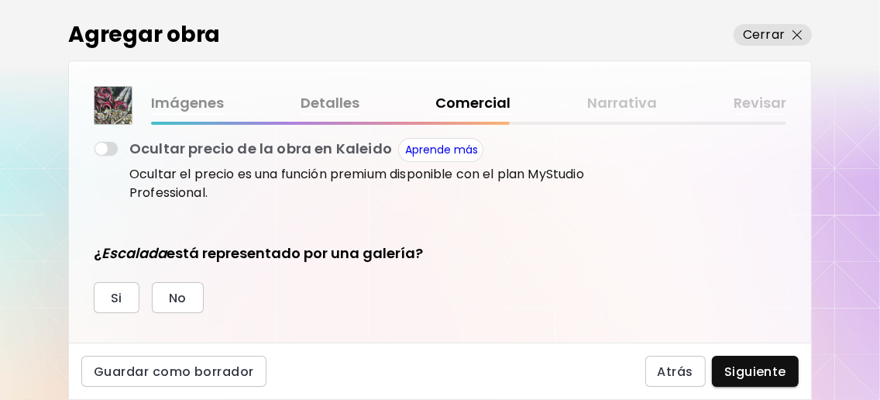
click at [190, 116] on button "€ Euro" at bounding box center [148, 97] width 108 height 37
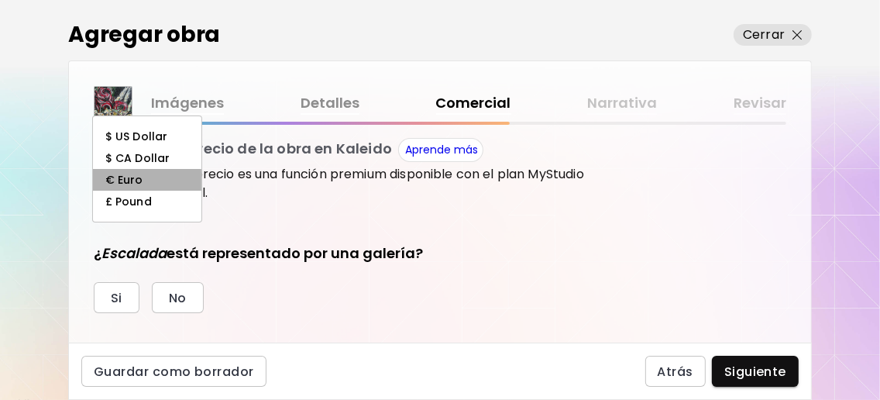
click at [143, 178] on li "€ Euro" at bounding box center [147, 180] width 108 height 22
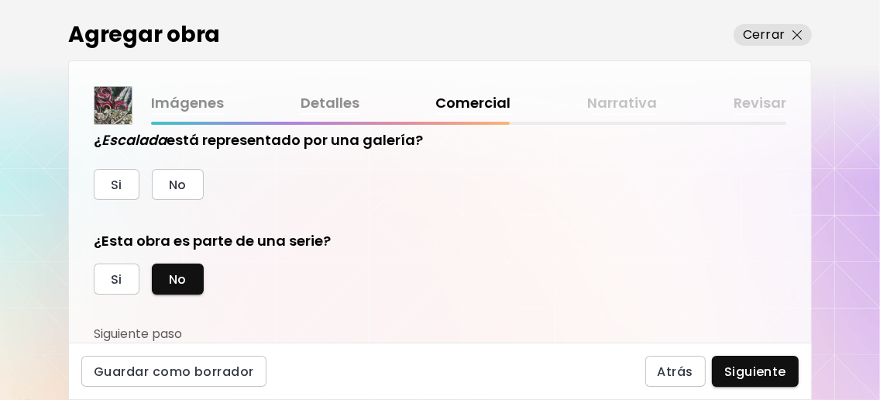
scroll to position [458, 0]
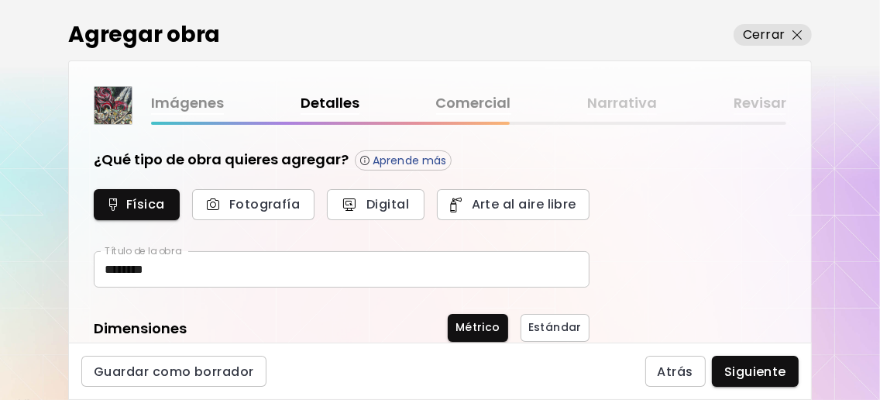
type input "********"
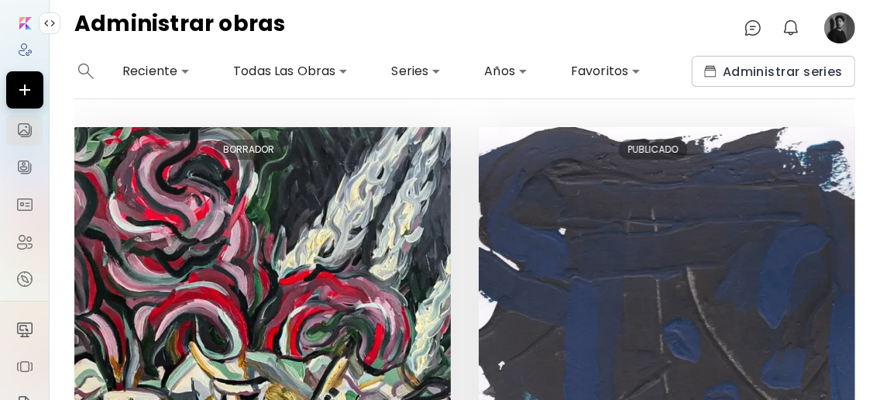
click at [843, 29] on image at bounding box center [839, 27] width 31 height 31
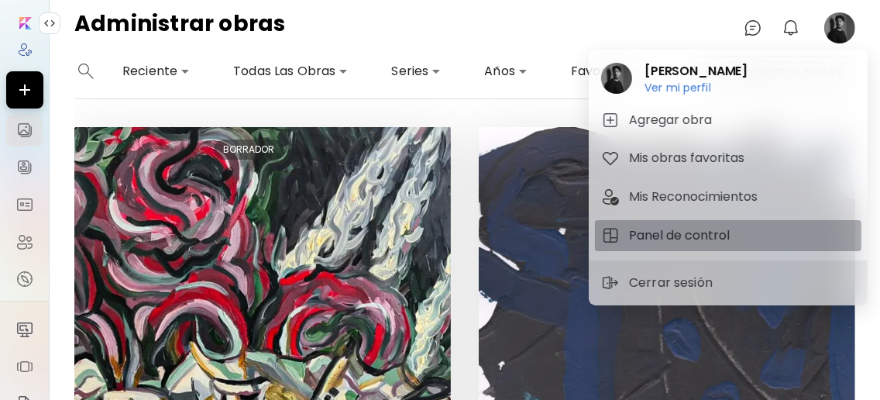
click at [680, 230] on h5 "Panel de control" at bounding box center [681, 235] width 105 height 19
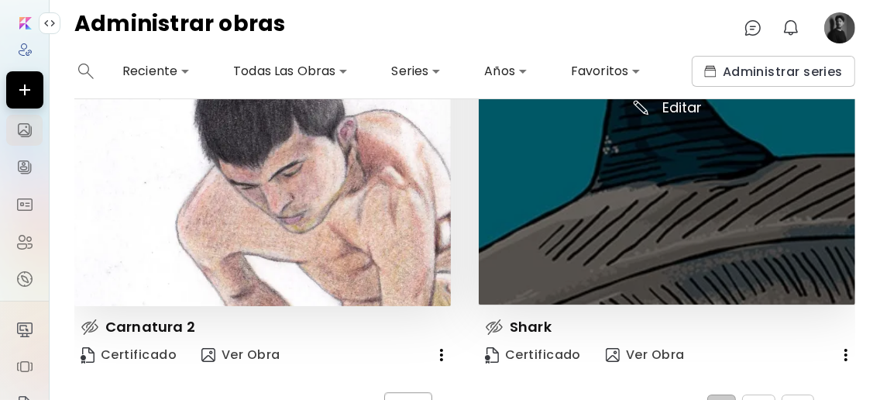
scroll to position [2625, 0]
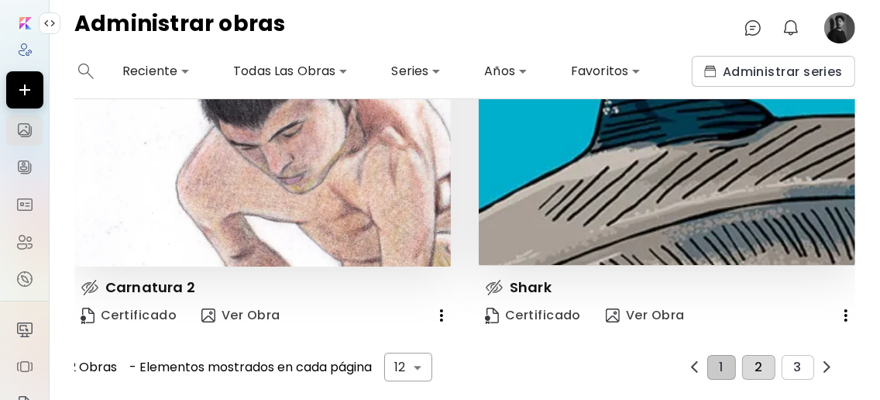
click at [758, 355] on button "2" at bounding box center [758, 367] width 33 height 25
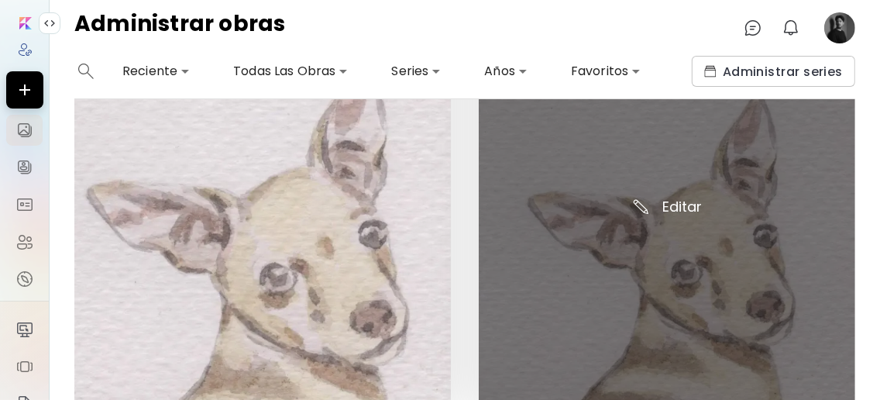
scroll to position [2615, 0]
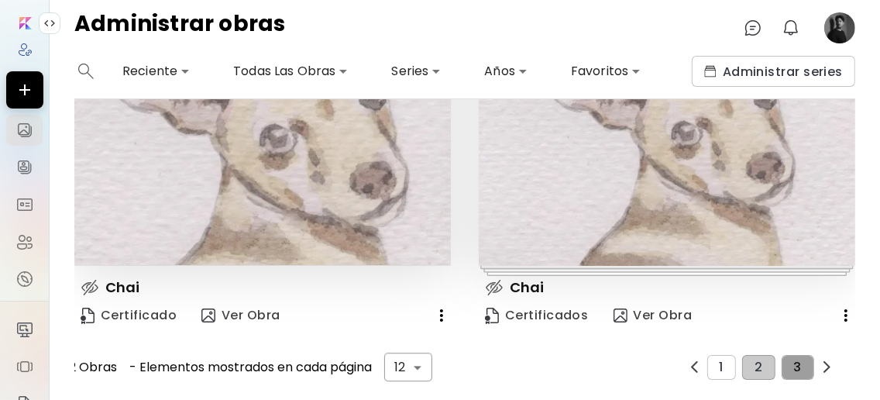
click at [794, 360] on span "3" at bounding box center [798, 367] width 8 height 14
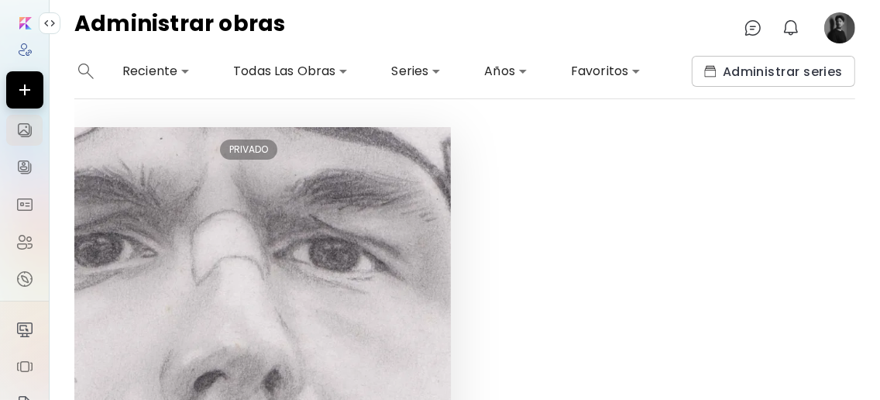
scroll to position [242, 0]
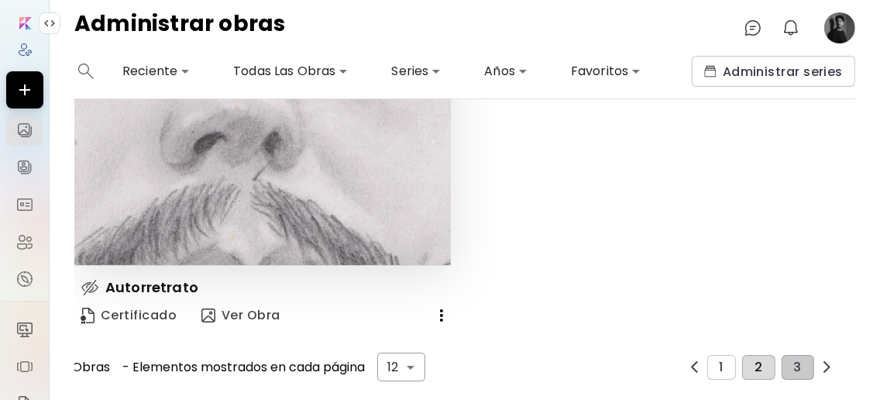
click at [743, 359] on button "2" at bounding box center [758, 367] width 33 height 25
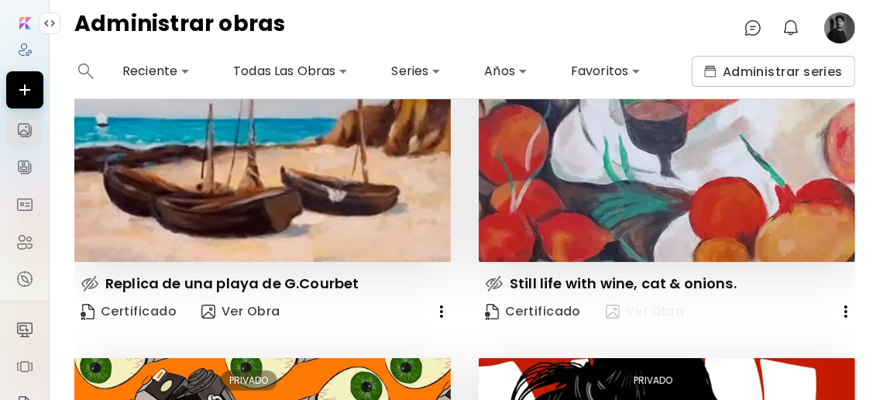
click at [650, 318] on span "Ver Obra" at bounding box center [645, 311] width 79 height 17
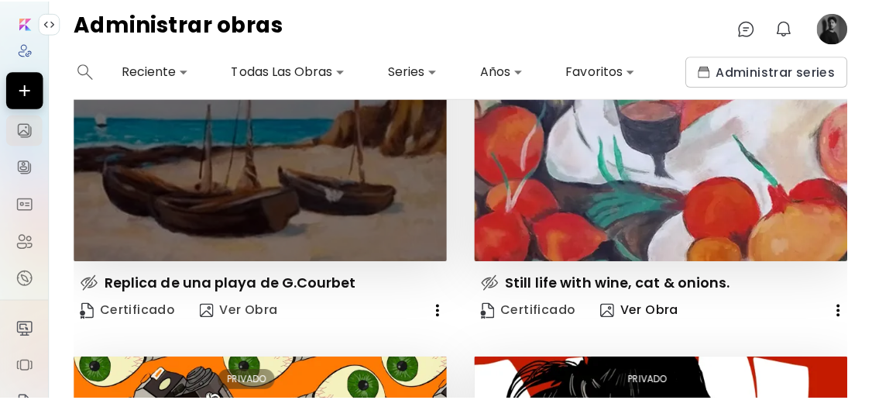
scroll to position [0, 0]
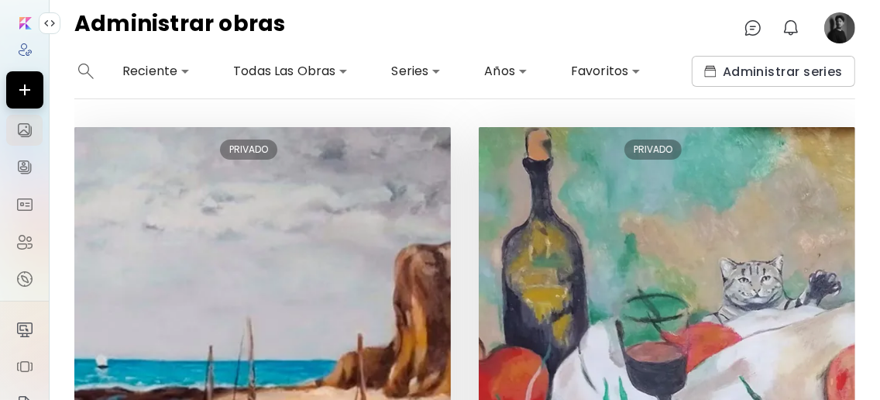
click at [833, 25] on image at bounding box center [839, 27] width 31 height 31
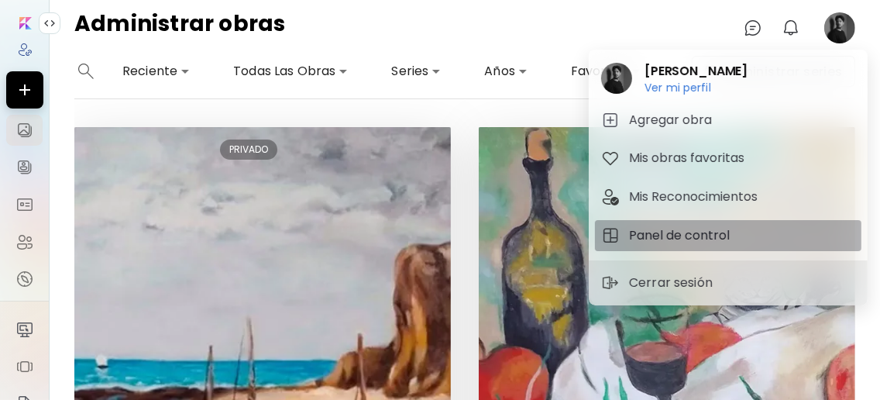
click at [710, 230] on h5 "Panel de control" at bounding box center [681, 235] width 105 height 19
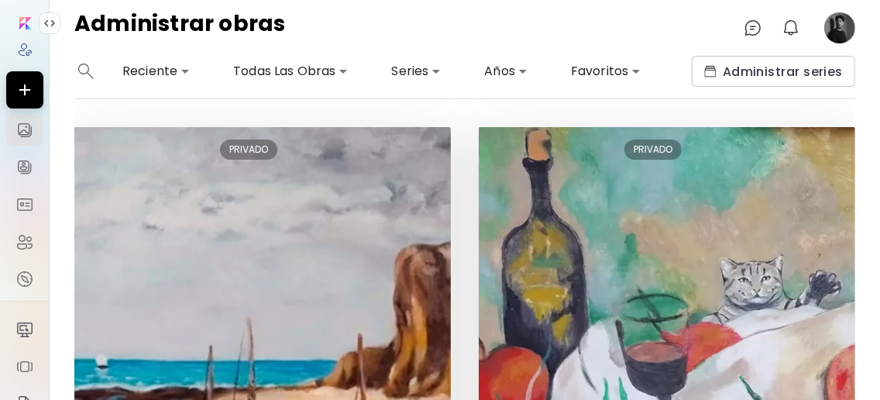
click at [831, 36] on image at bounding box center [839, 27] width 31 height 31
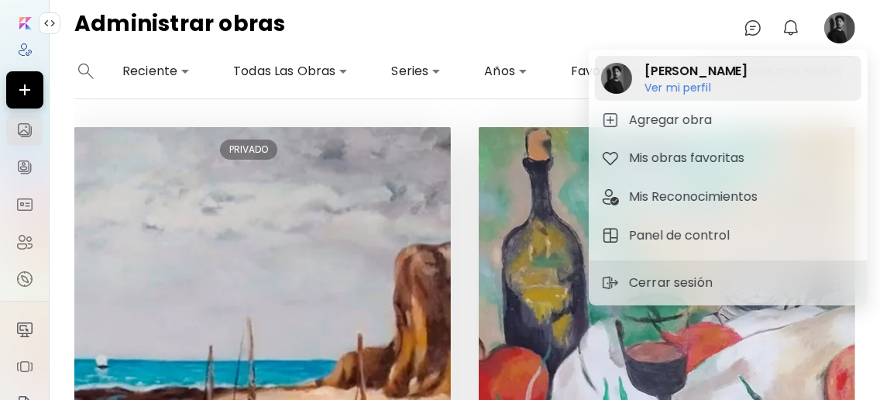
click at [722, 86] on h6 "Ver mi perfil" at bounding box center [695, 88] width 103 height 14
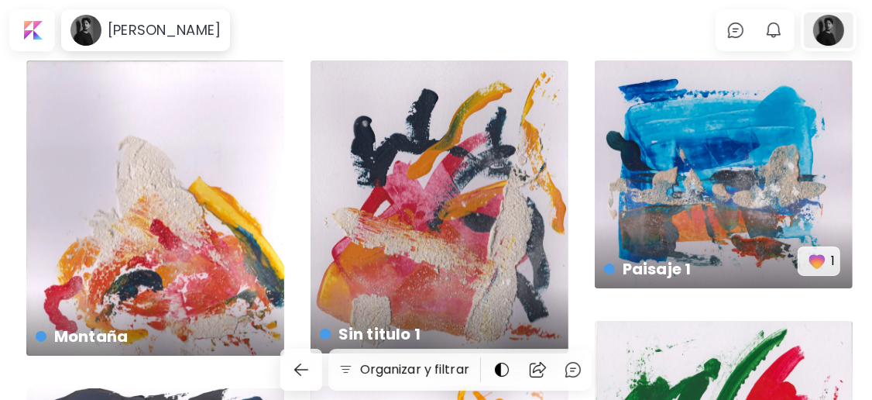
click at [829, 34] on div at bounding box center [829, 30] width 50 height 36
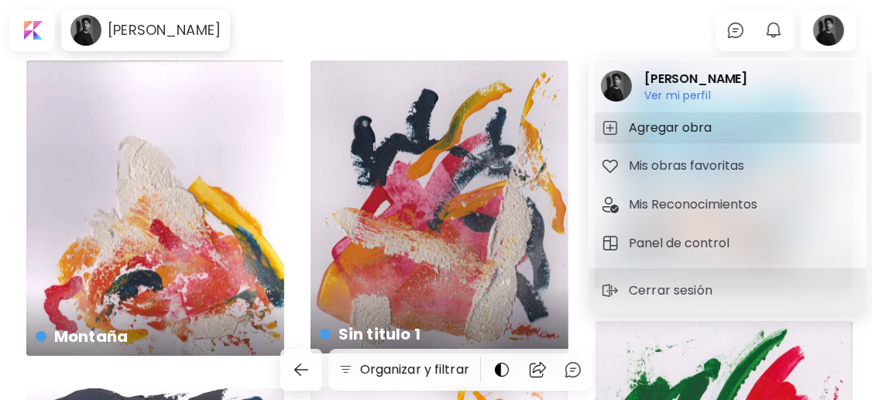
click at [686, 123] on h5 "Agregar obra" at bounding box center [673, 127] width 88 height 19
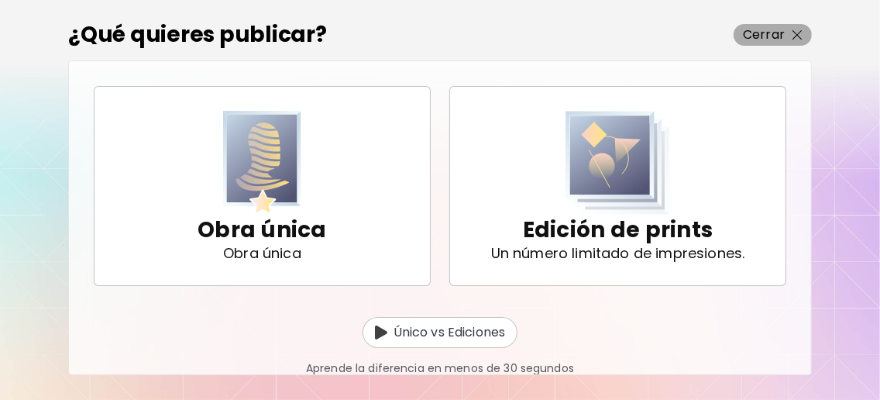
click at [786, 35] on span "Cerrar" at bounding box center [773, 35] width 60 height 19
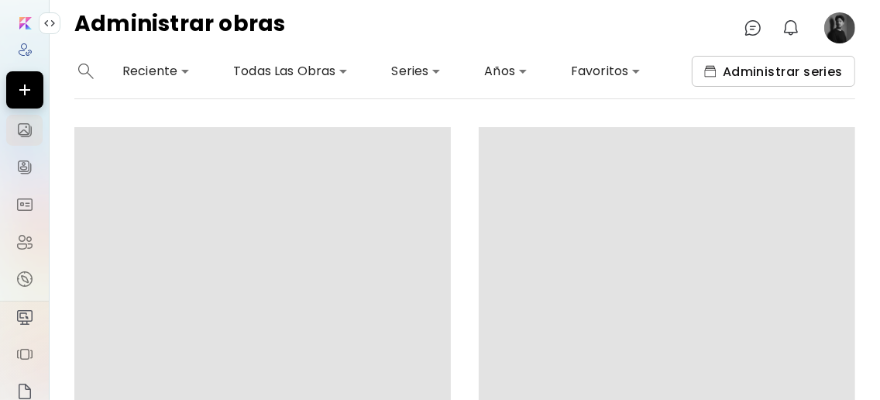
click at [810, 73] on span "Administrar series" at bounding box center [773, 72] width 139 height 16
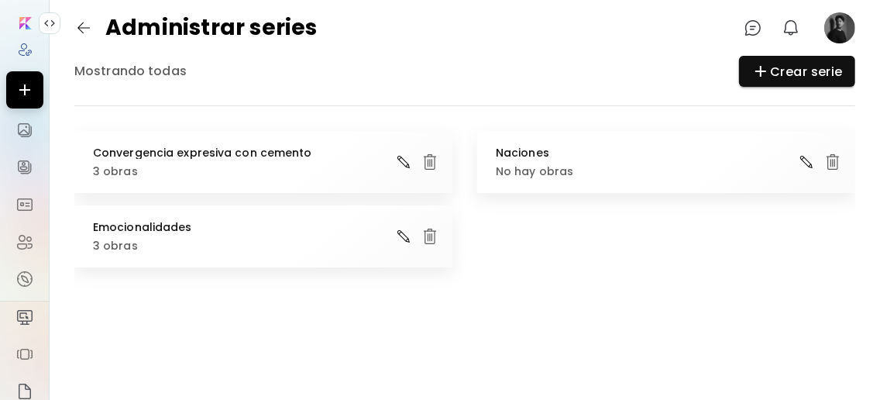
click at [701, 37] on div "Administrar series 0 0" at bounding box center [465, 28] width 830 height 56
click at [835, 33] on image at bounding box center [839, 27] width 31 height 31
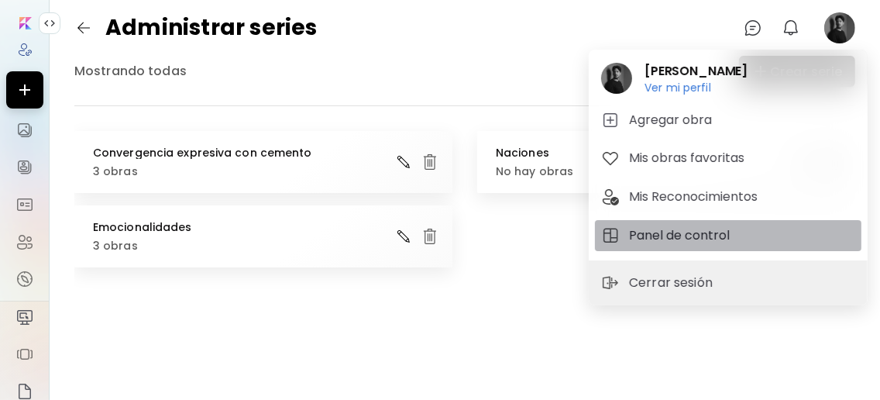
click at [688, 230] on h5 "Panel de control" at bounding box center [681, 235] width 105 height 19
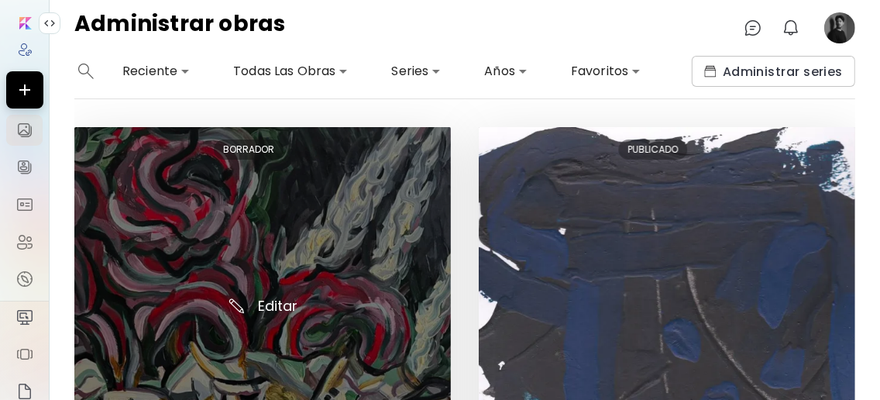
click at [265, 310] on img at bounding box center [262, 315] width 376 height 376
